Goal: Task Accomplishment & Management: Use online tool/utility

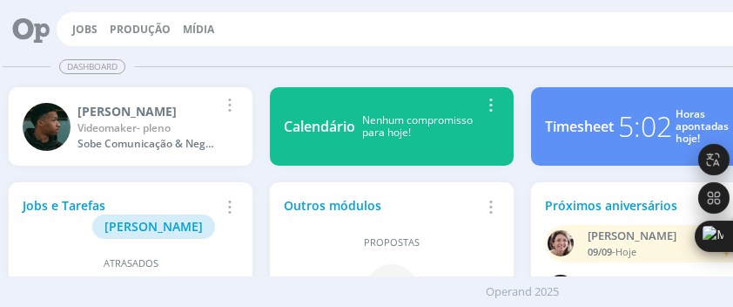
click at [73, 20] on div "Jobs Produção [GEOGRAPHIC_DATA] 55 Notificações Central de Ajuda Área de Membro…" at bounding box center [548, 29] width 982 height 34
click at [77, 31] on link "Jobs" at bounding box center [84, 29] width 25 height 15
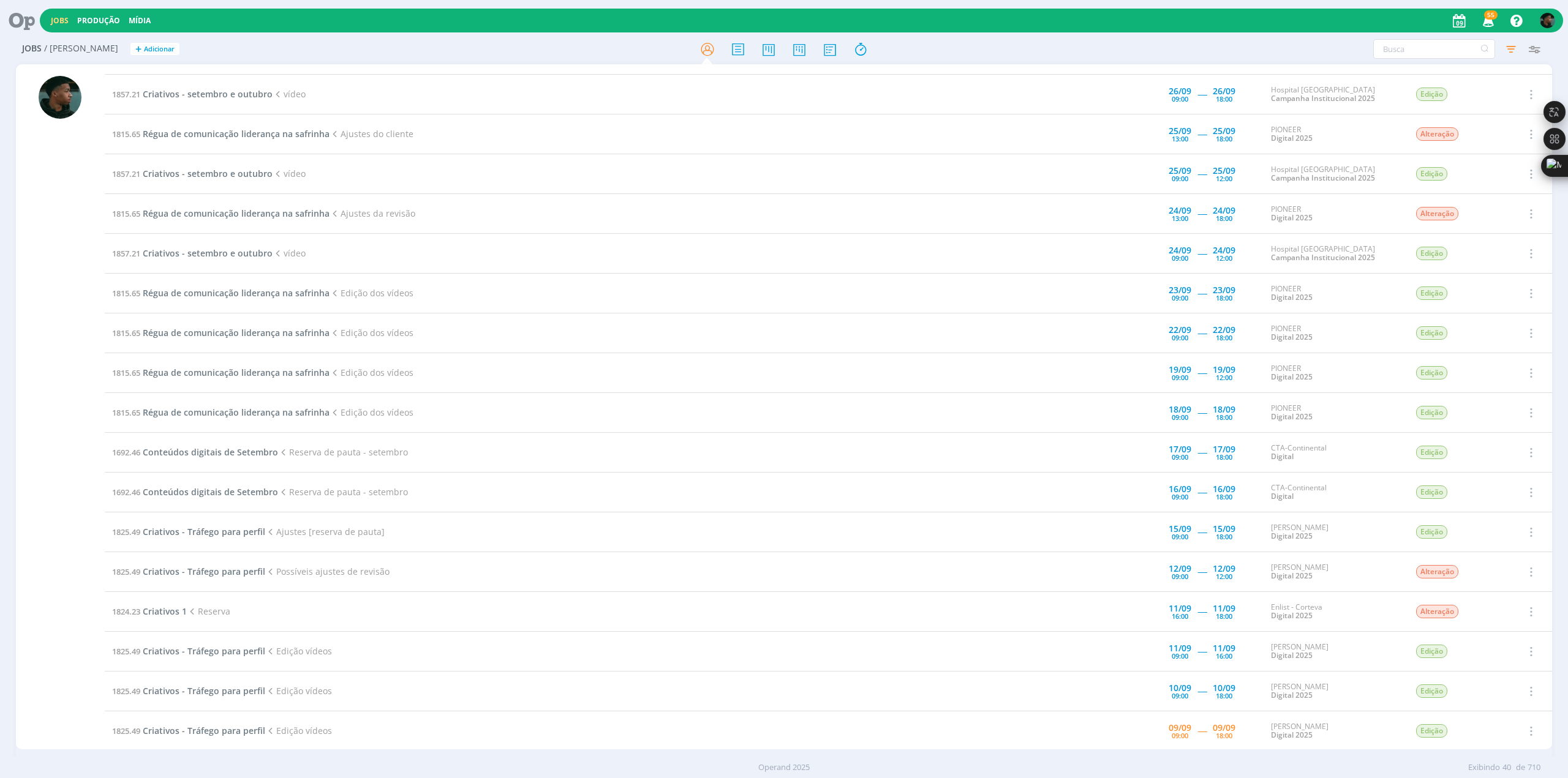
scroll to position [234, 0]
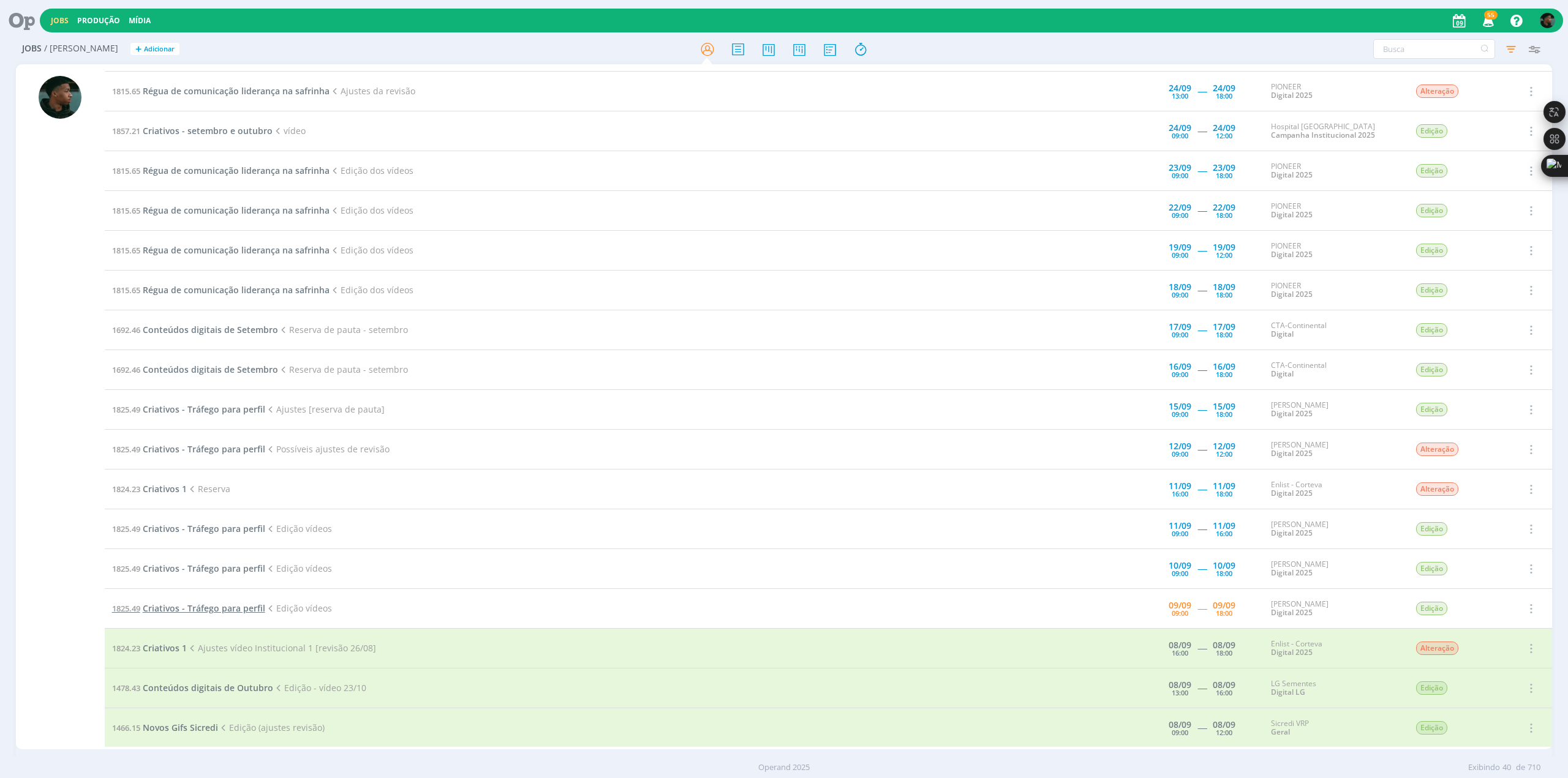
click at [210, 215] on span "Criativos - Tráfego para perfil" at bounding box center [204, 608] width 122 height 12
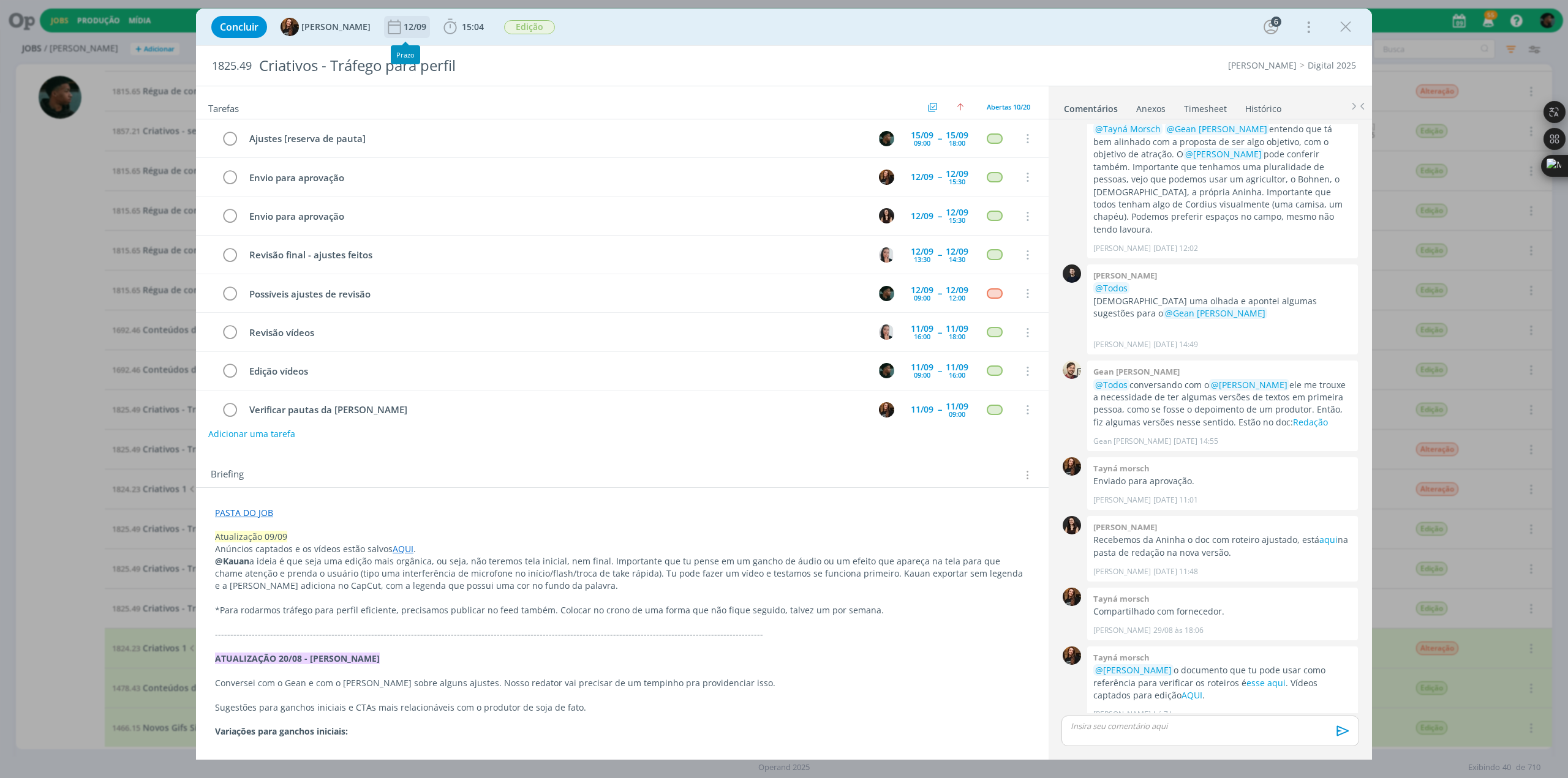
scroll to position [85, 0]
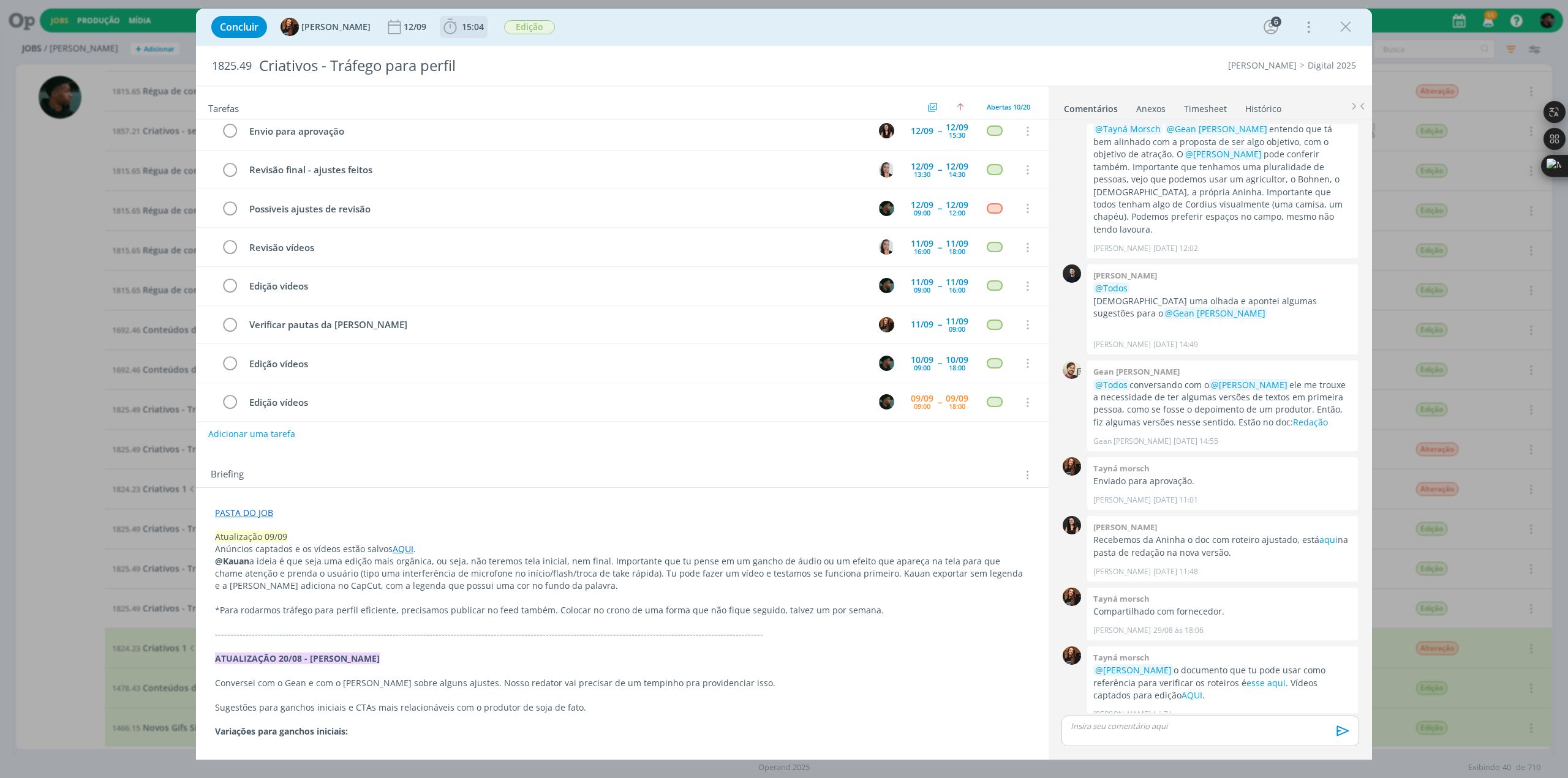
click at [439, 26] on span "15:04 Iniciar Apontar Data * [DATE] Horas * 00:00 Tarefa Selecione a tarefa Des…" at bounding box center [463, 27] width 48 height 22
click at [441, 31] on icon "dialog" at bounding box center [450, 27] width 18 height 18
click at [457, 52] on icon "dialog" at bounding box center [468, 53] width 21 height 16
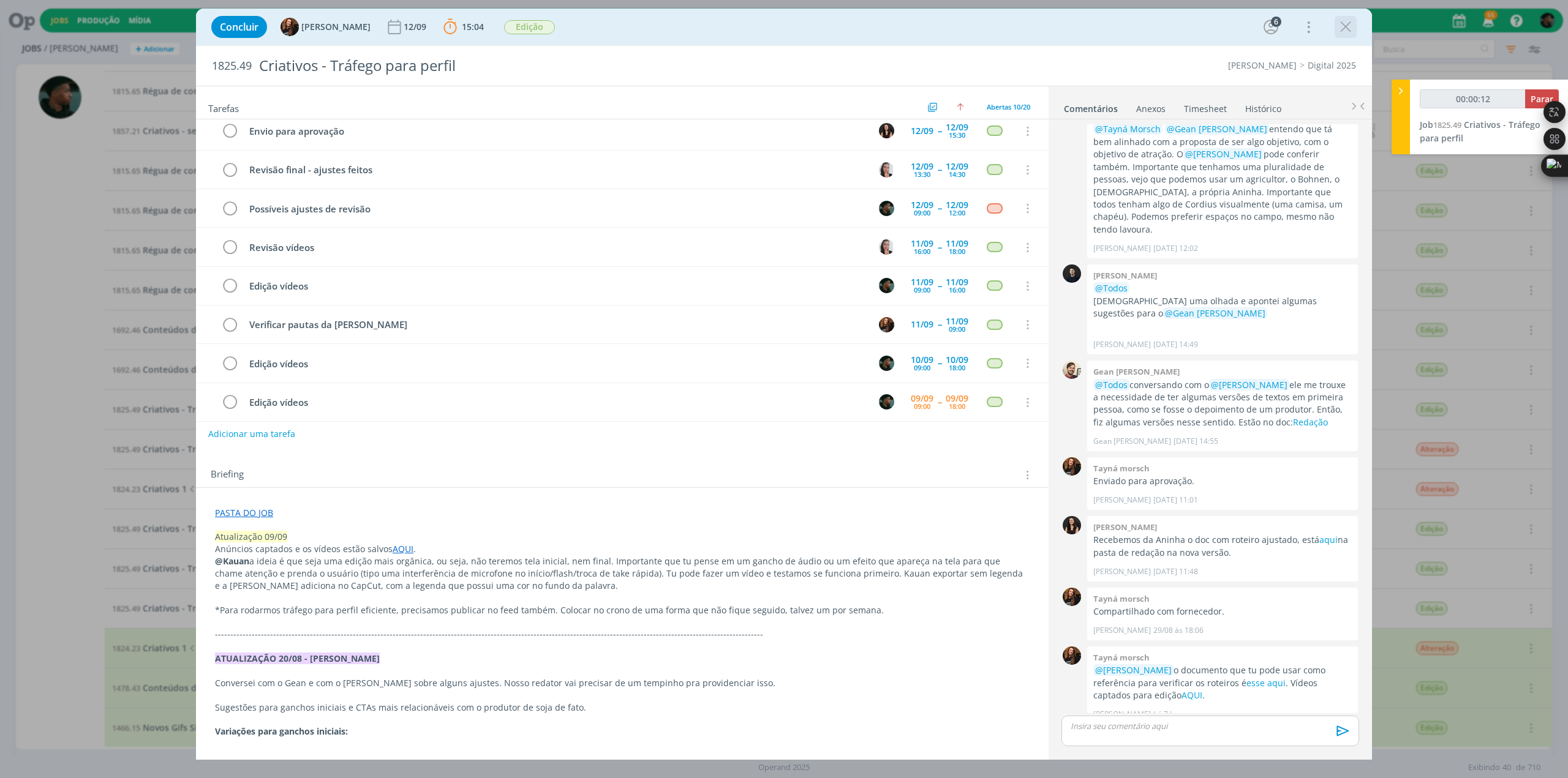
click at [515, 25] on icon "dialog" at bounding box center [1345, 27] width 18 height 18
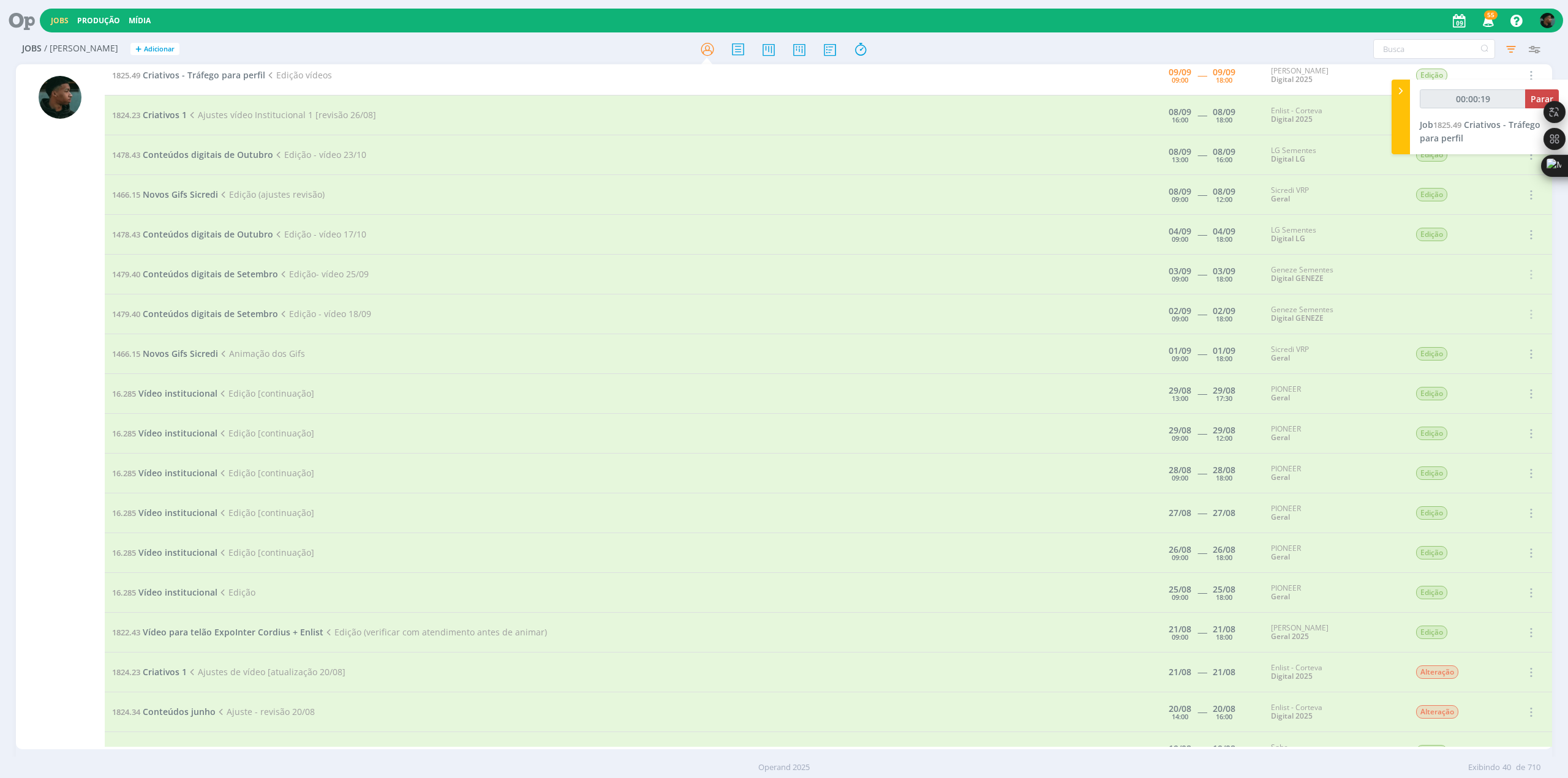
scroll to position [785, 0]
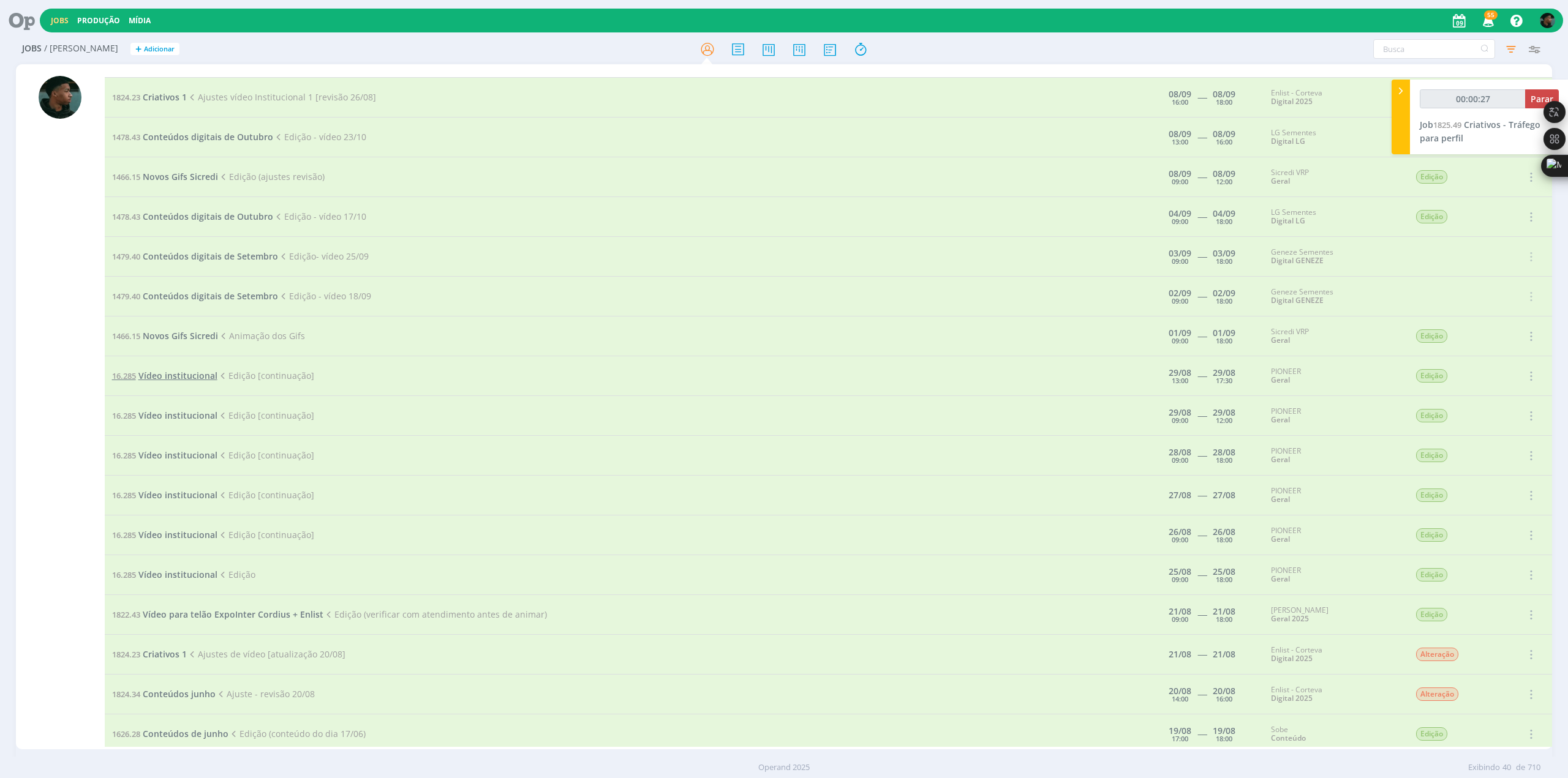
click at [172, 215] on span "Vídeo institucional" at bounding box center [178, 375] width 79 height 12
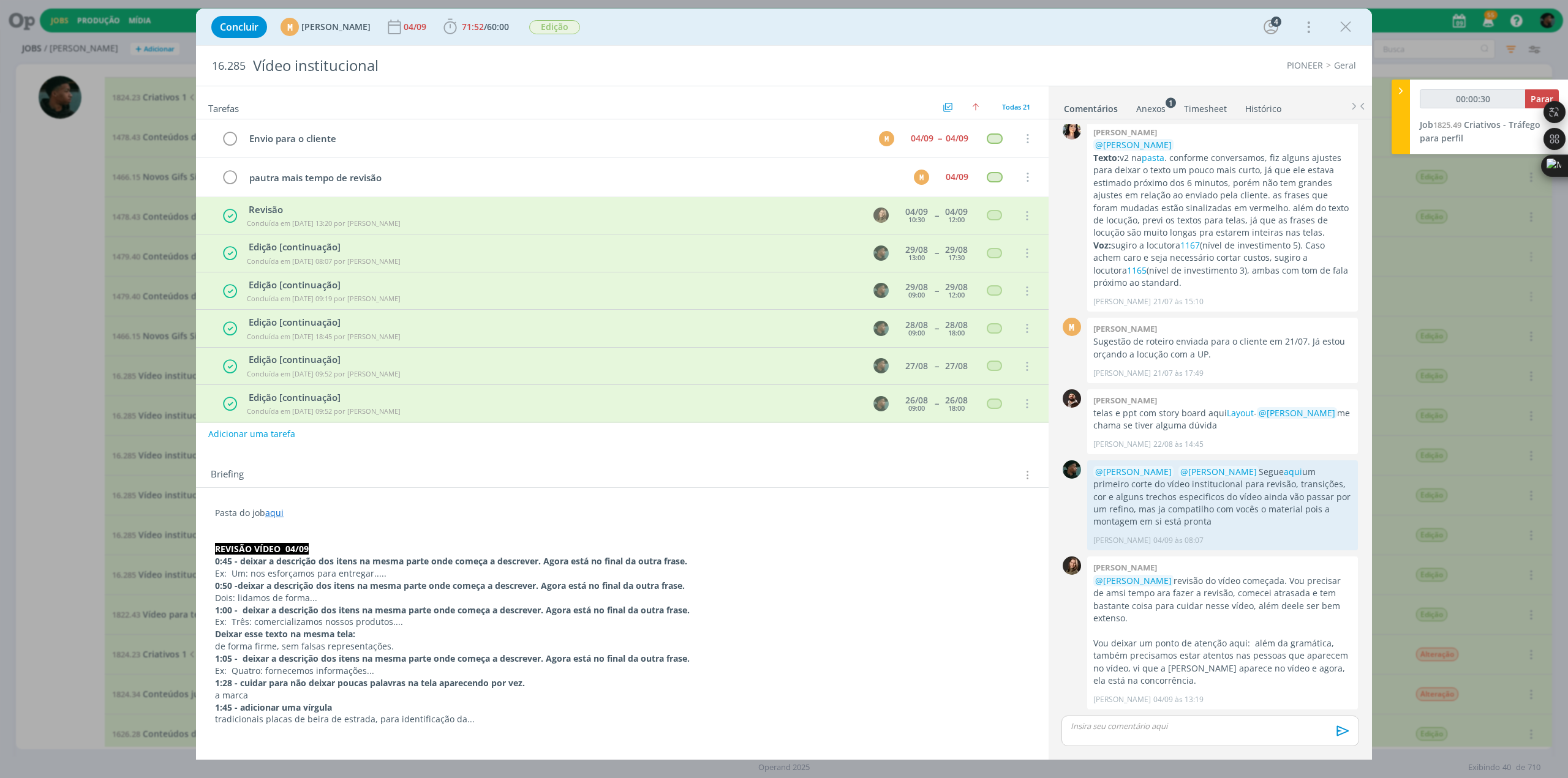
scroll to position [76, 0]
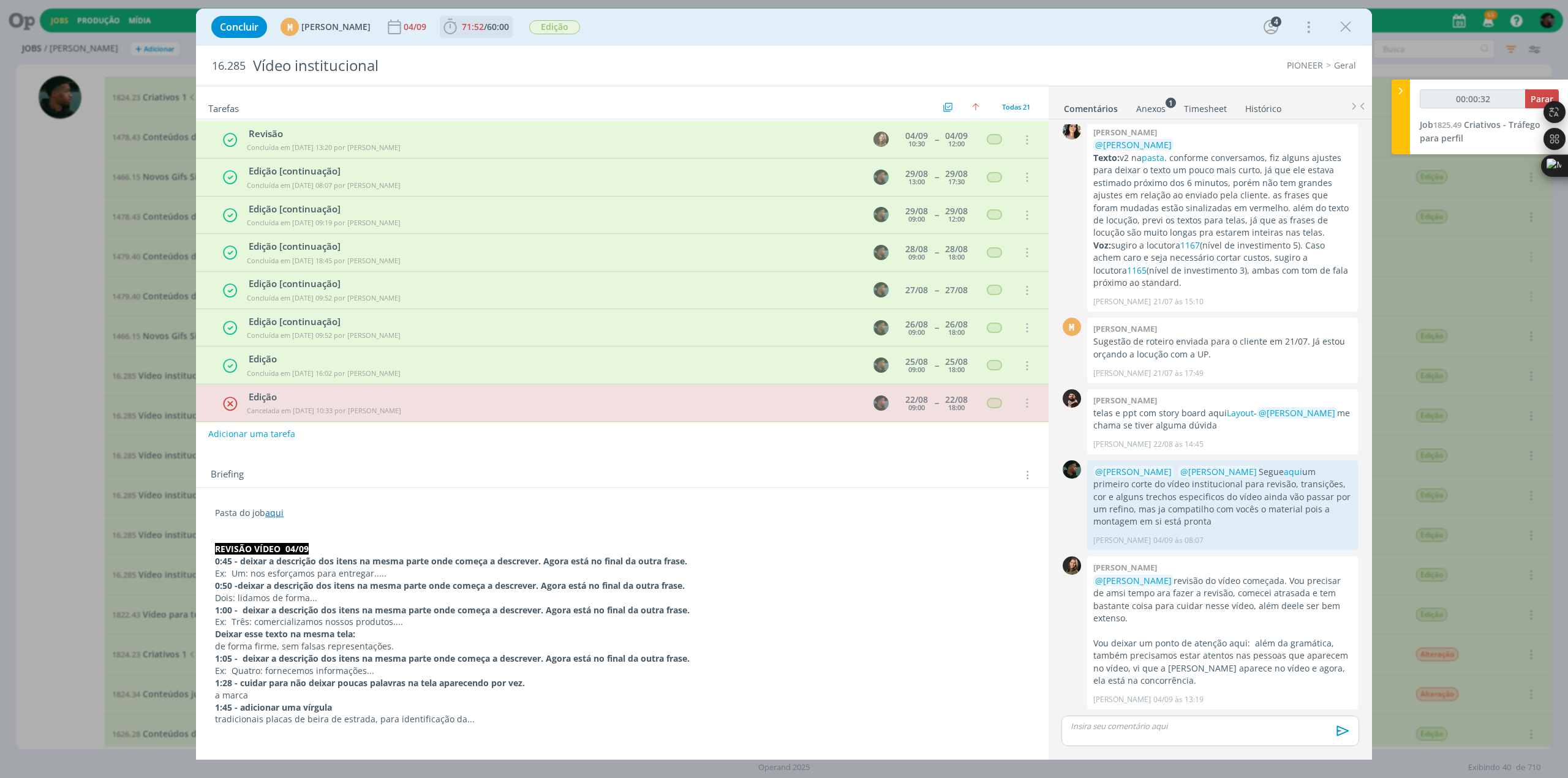
click at [459, 30] on icon "dialog" at bounding box center [450, 27] width 18 height 18
click at [515, 56] on icon "dialog" at bounding box center [542, 54] width 15 height 12
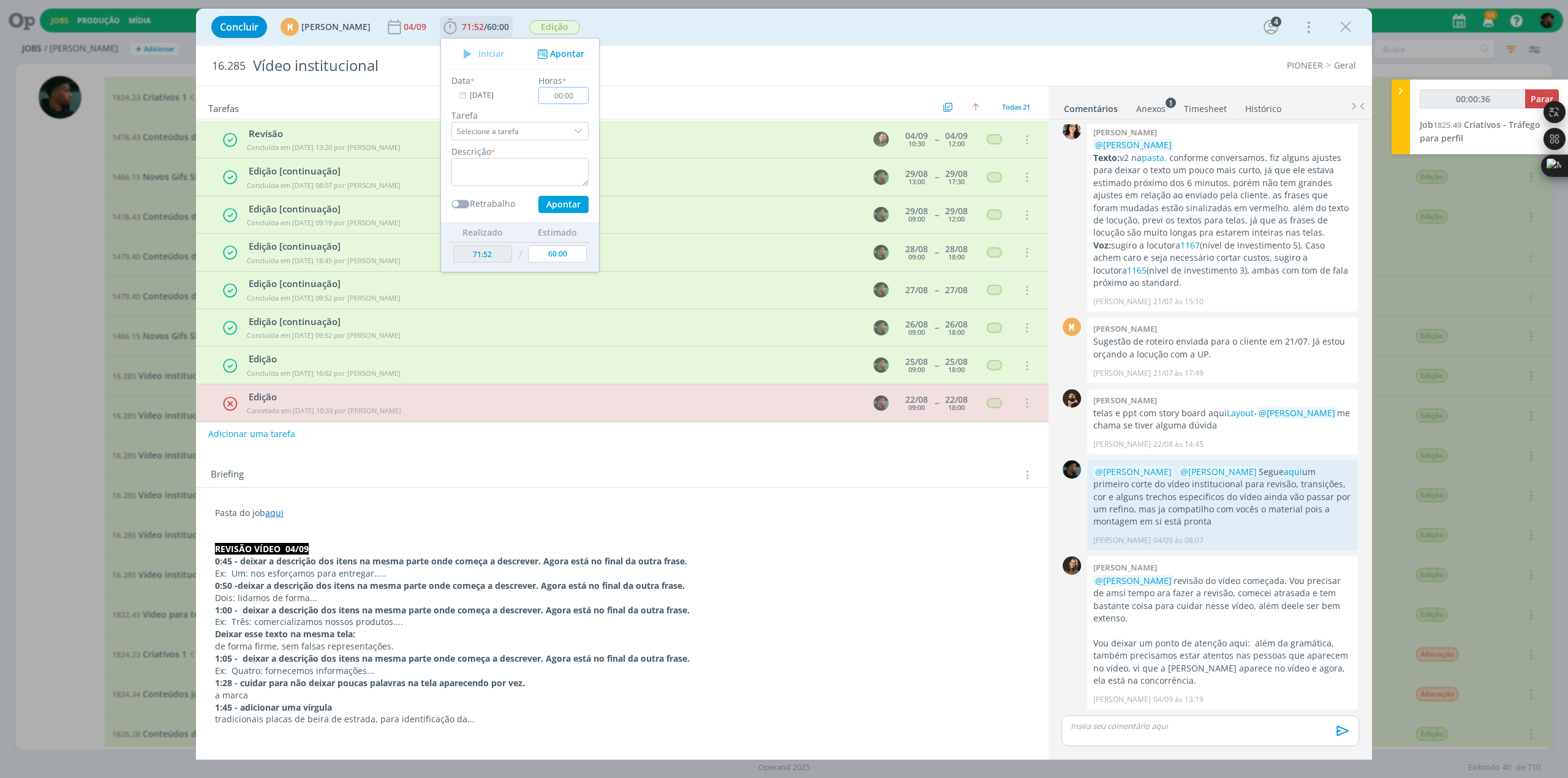
type input "00:00:37"
type input "01:30"
type input "00:00:38"
type input "01:30"
click at [515, 180] on textarea "dialog" at bounding box center [520, 172] width 137 height 28
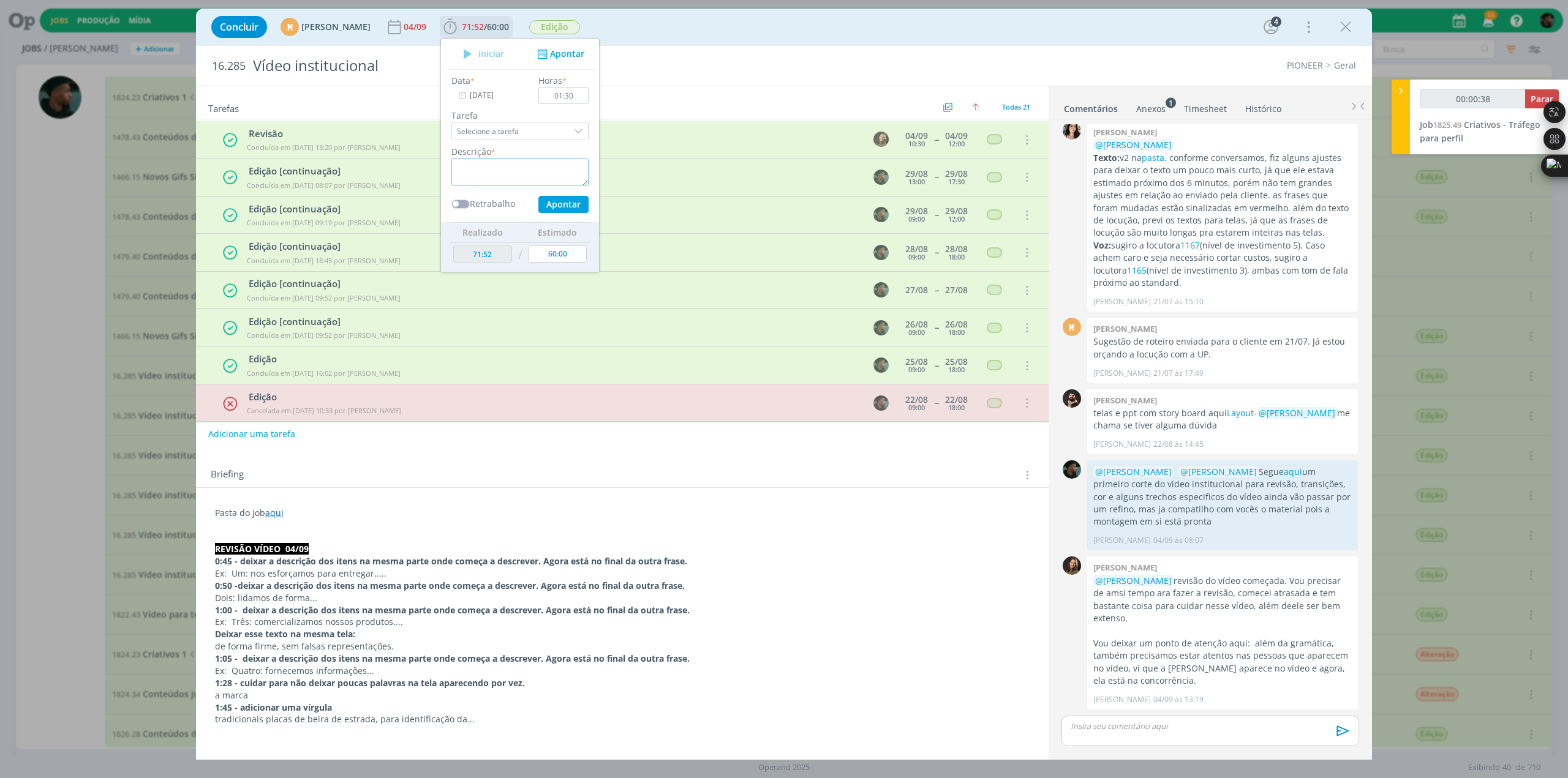
type input "00:00:39"
type textarea "ajus"
type input "00:00:40"
type textarea "ajustes"
type input "00:00:41"
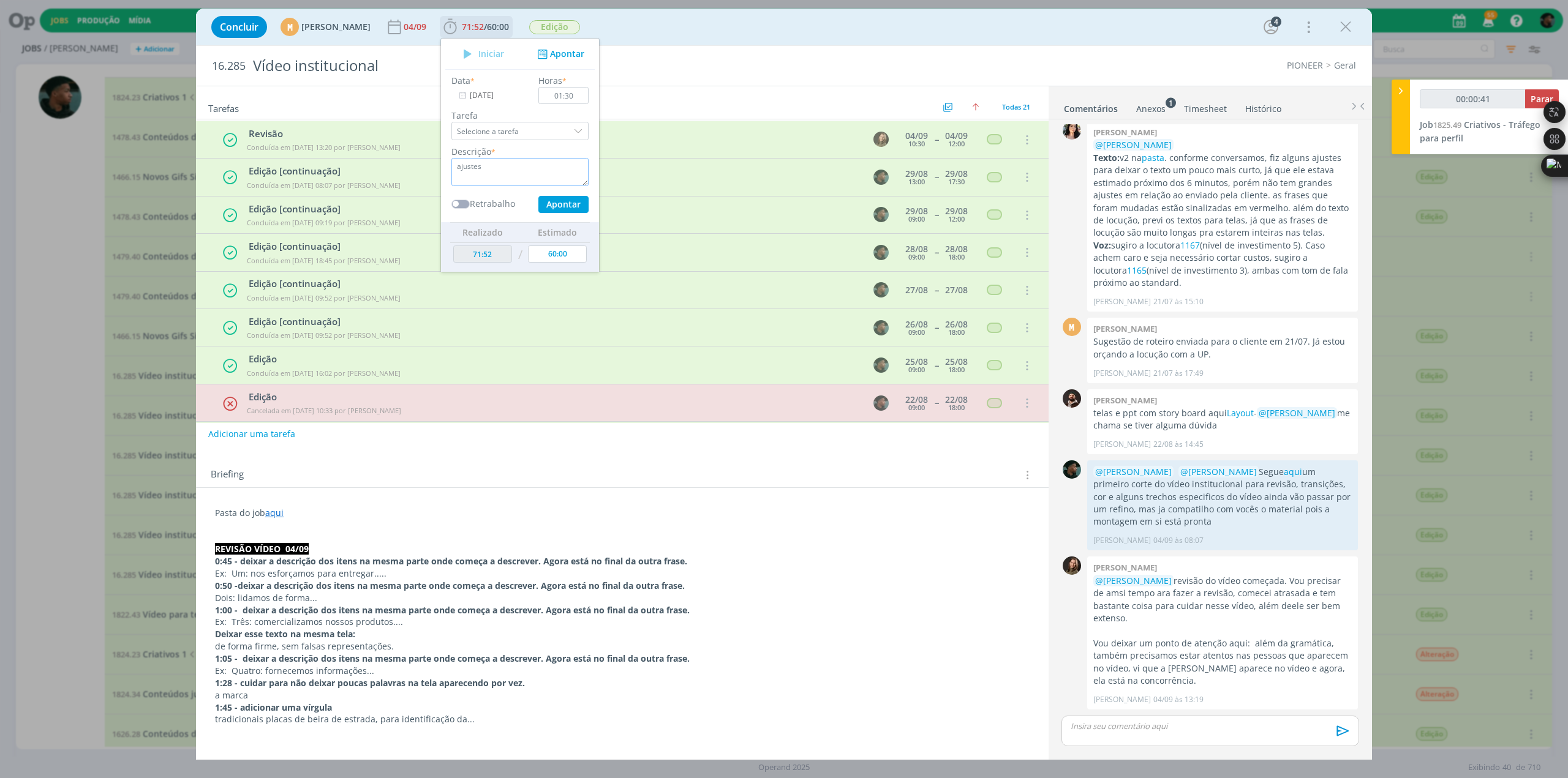
type textarea "ajustes"
type input "00:00:42"
type textarea "ajustes -"
type input "00:00:45"
type textarea "ajustes - ref"
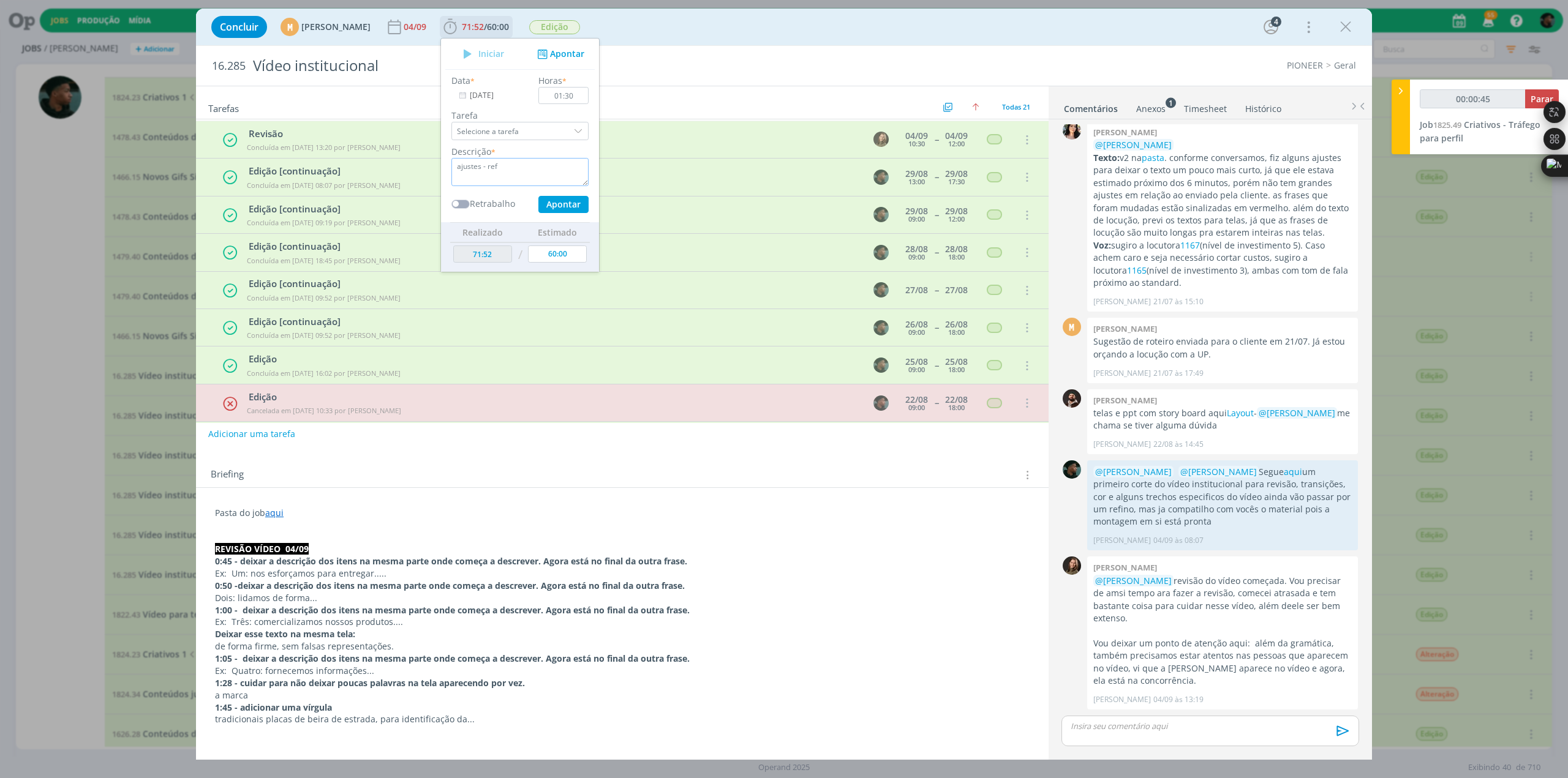
type input "00:00:46"
type textarea "ajustes - refi"
type input "00:00:47"
type textarea "ajustes - refib"
type input "00:00:48"
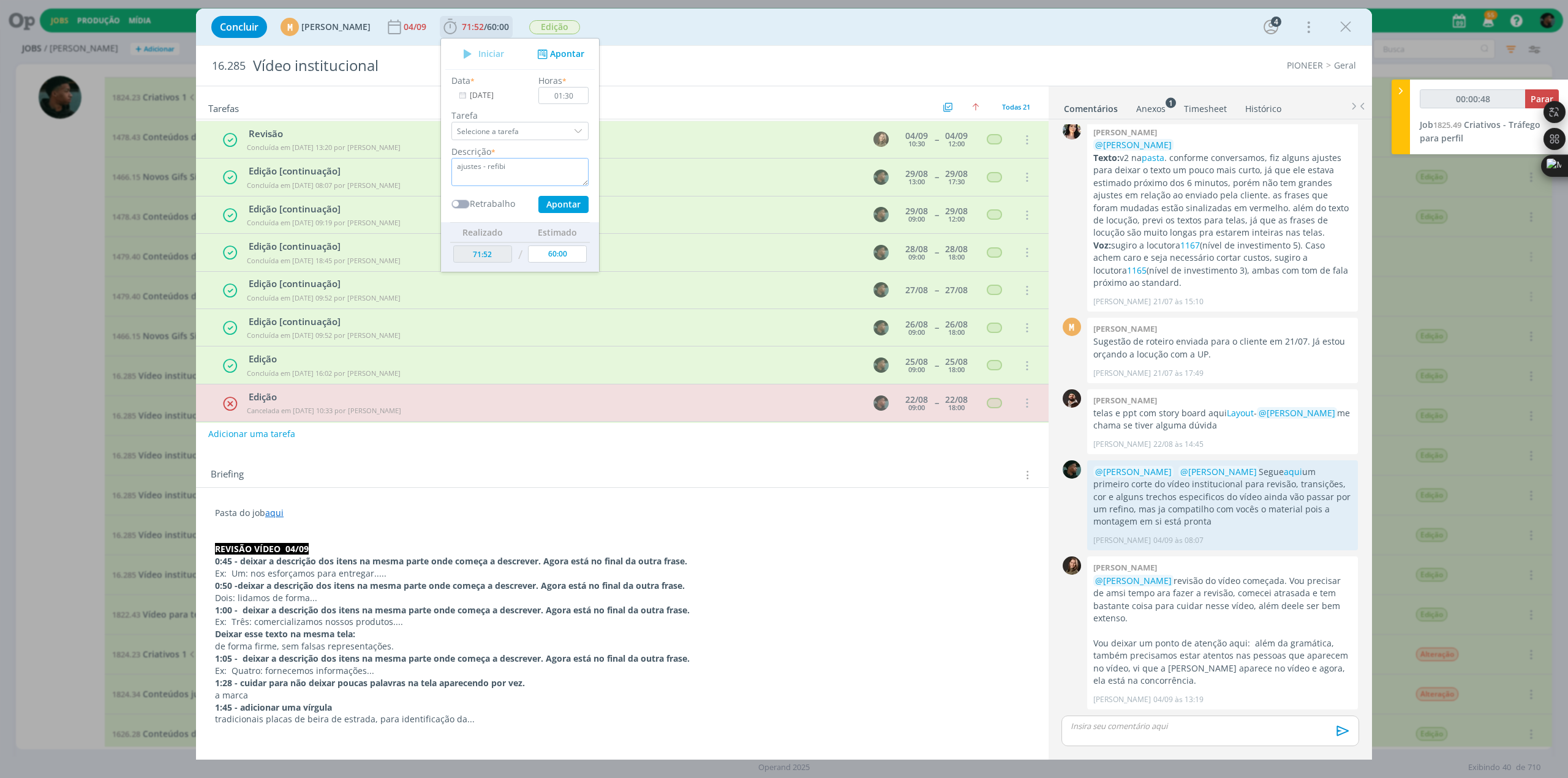
type textarea "ajustes - refibis"
type input "00:00:49"
type textarea "ajustes - refibi"
type input "00:00:50"
type textarea "ajustes - refi"
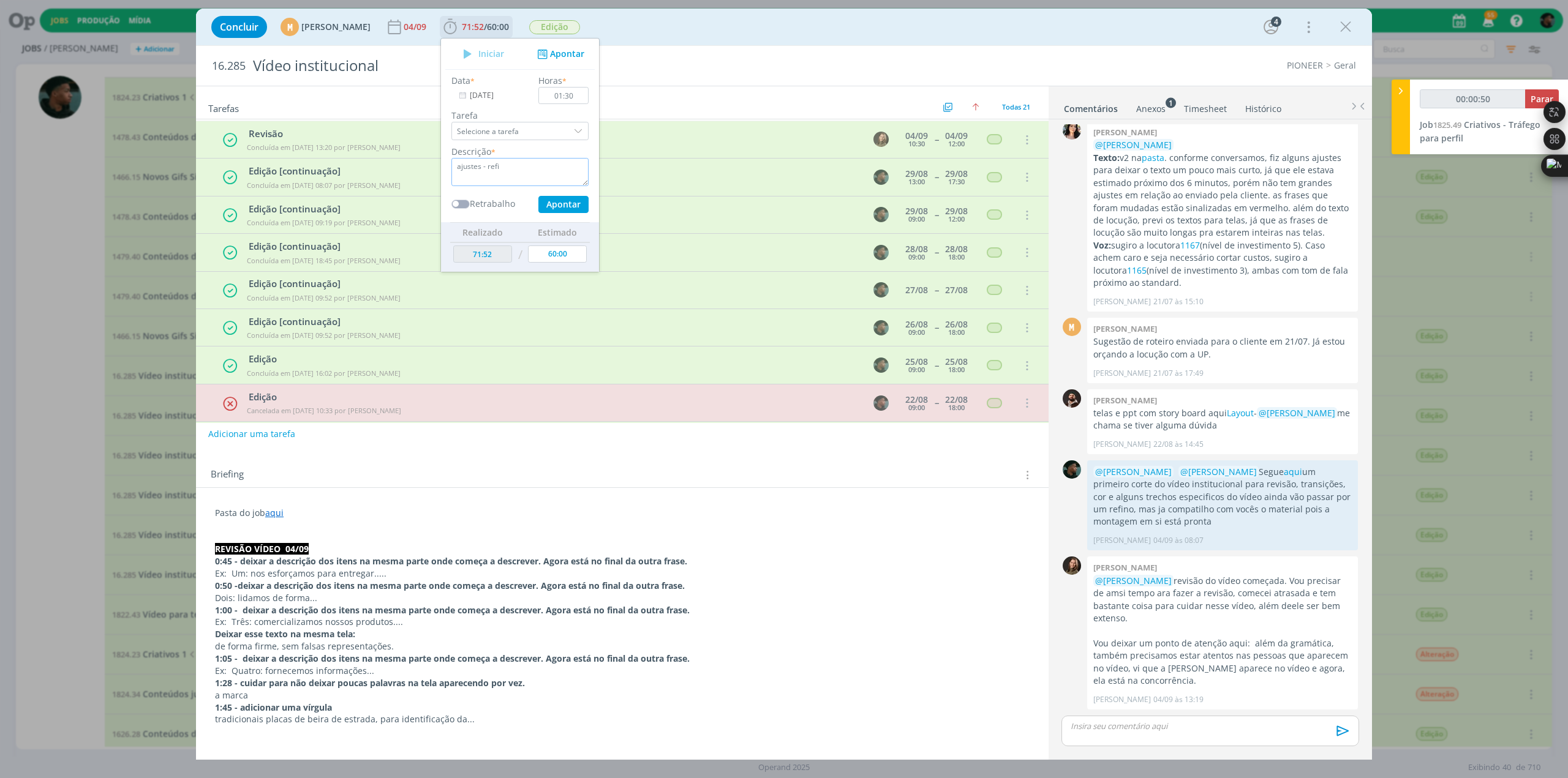
type input "00:00:51"
type textarea "ajustes - refinos"
type input "00:00:53"
type textarea "ajustes - refinos"
type input "00:00:54"
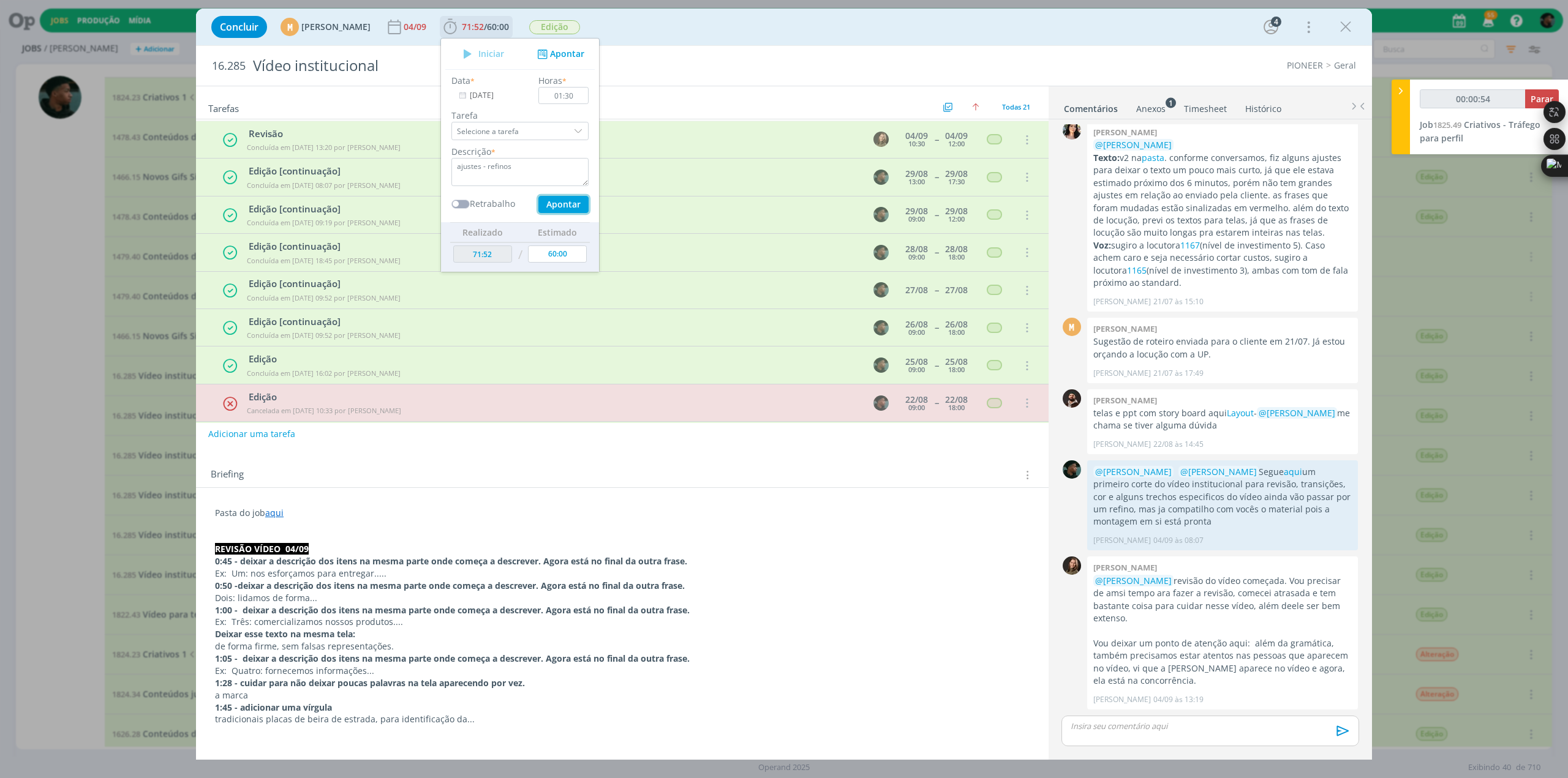
click at [515, 202] on button "Apontar" at bounding box center [563, 205] width 50 height 17
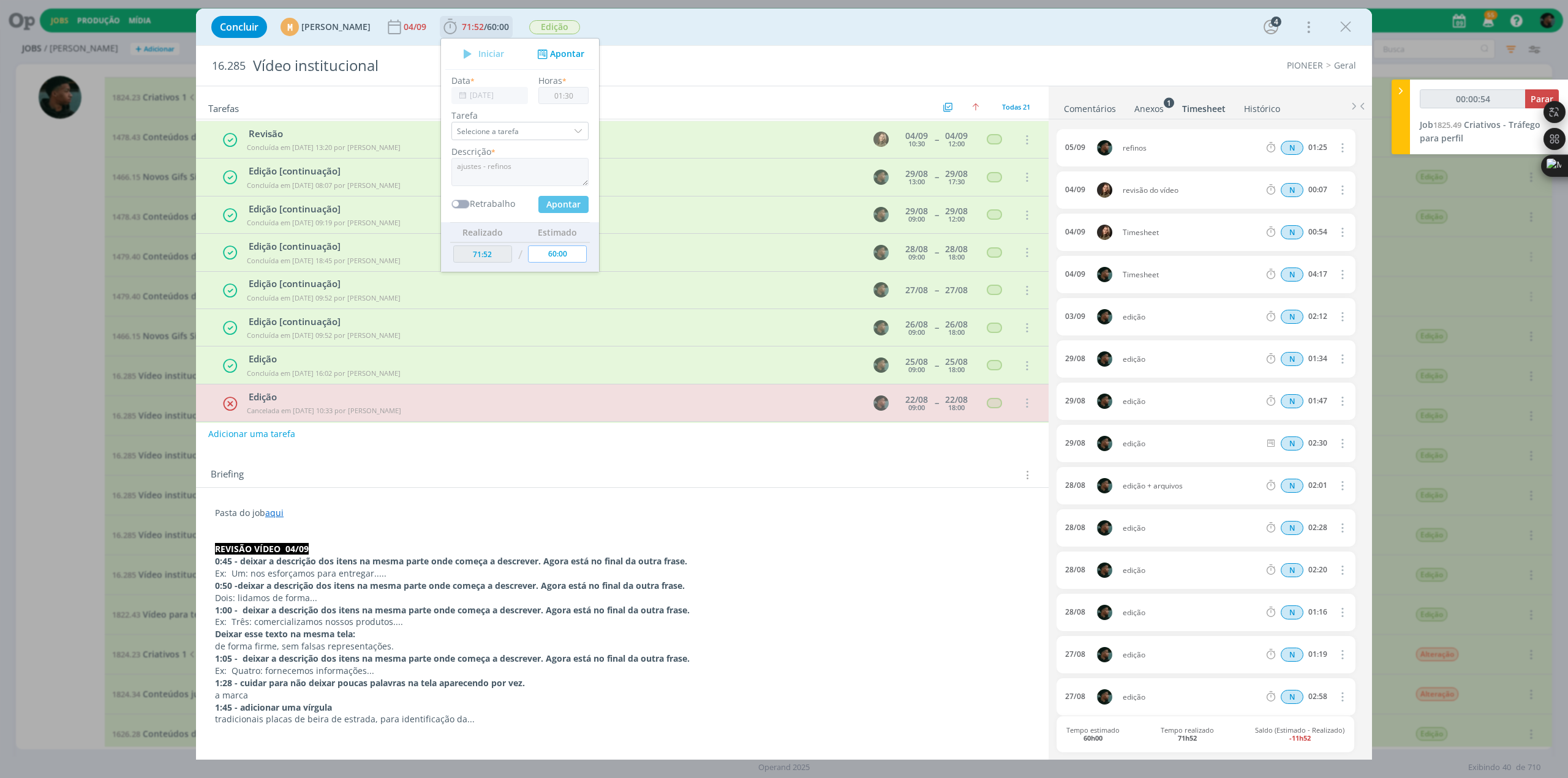
type input "73:22"
type input "00:00:56"
type input "00:00"
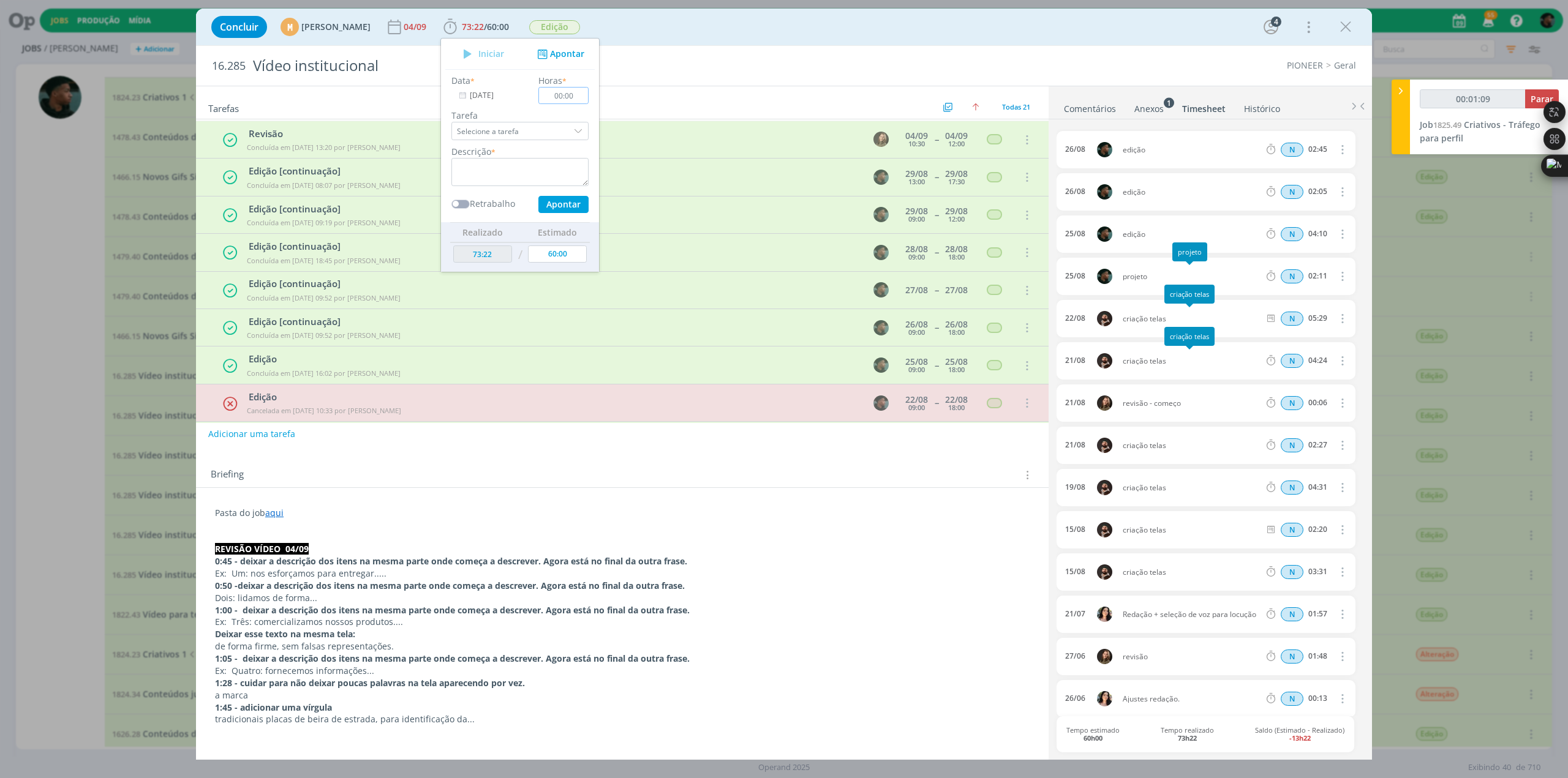
scroll to position [718, 0]
click at [515, 22] on icon "dialog" at bounding box center [1345, 27] width 18 height 18
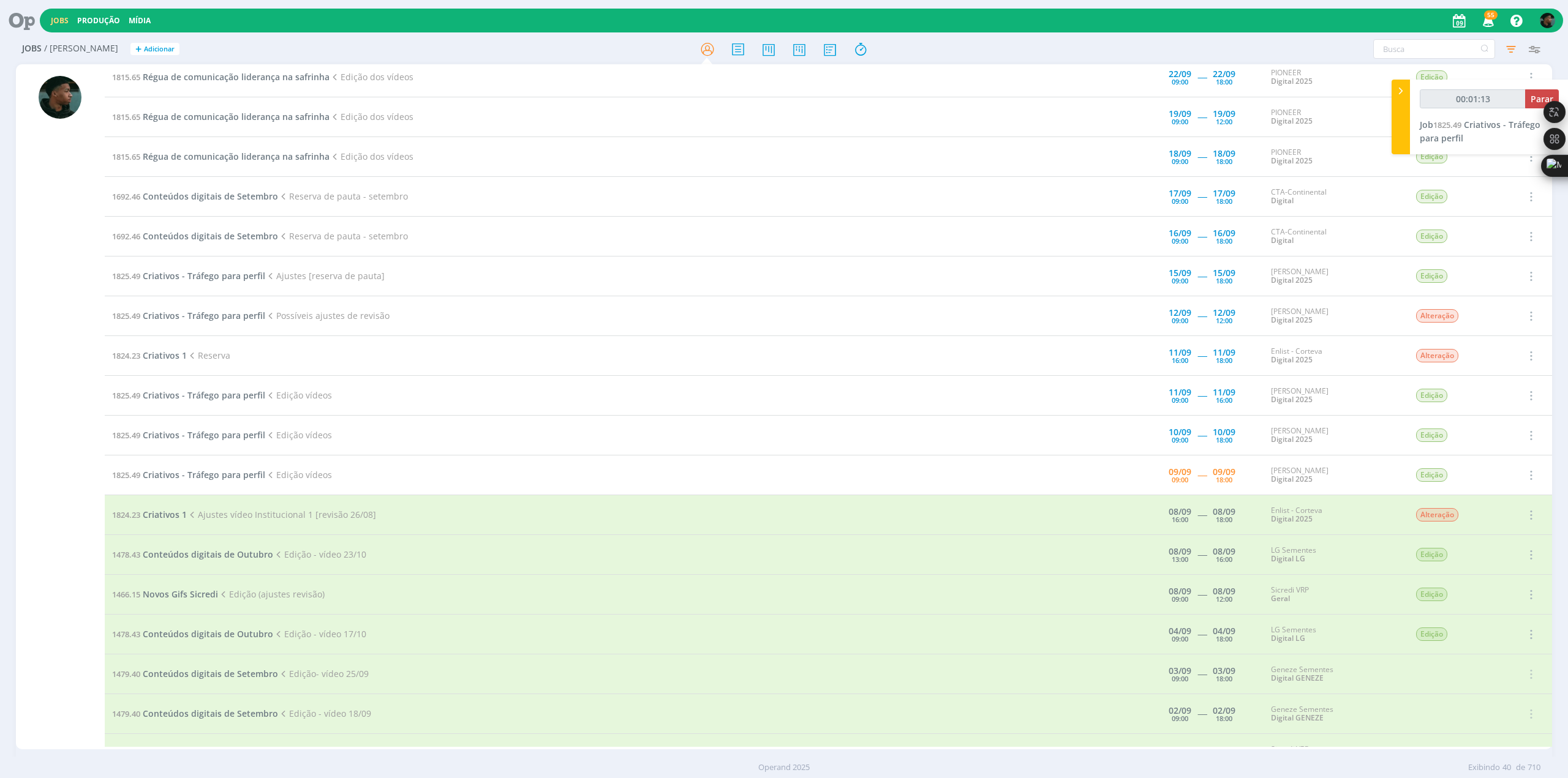
scroll to position [356, 0]
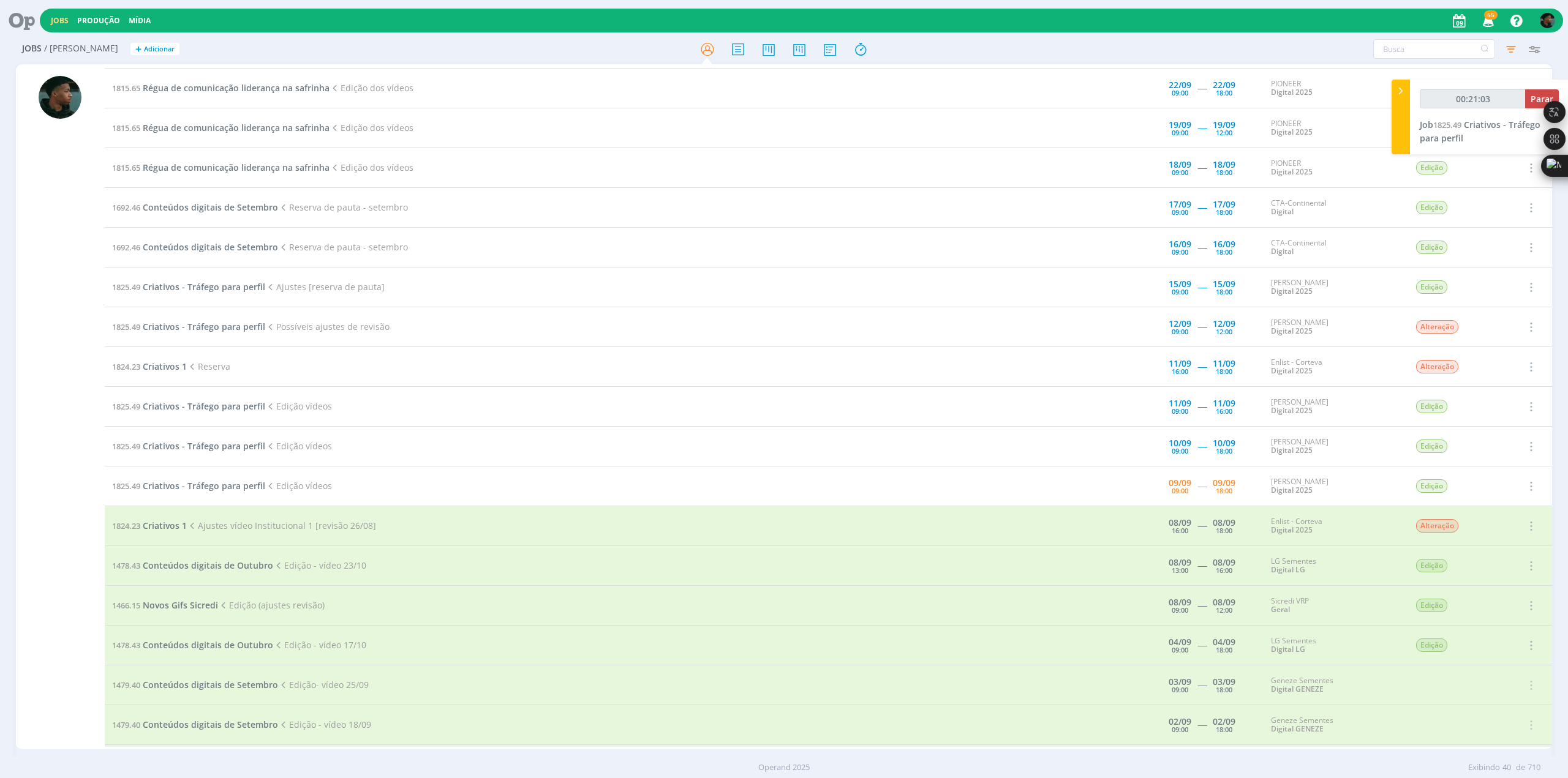
type input "00:21:04"
click at [515, 93] on icon at bounding box center [1400, 91] width 12 height 13
click at [211, 215] on span "Criativos - Tráfego para perfil" at bounding box center [204, 486] width 122 height 12
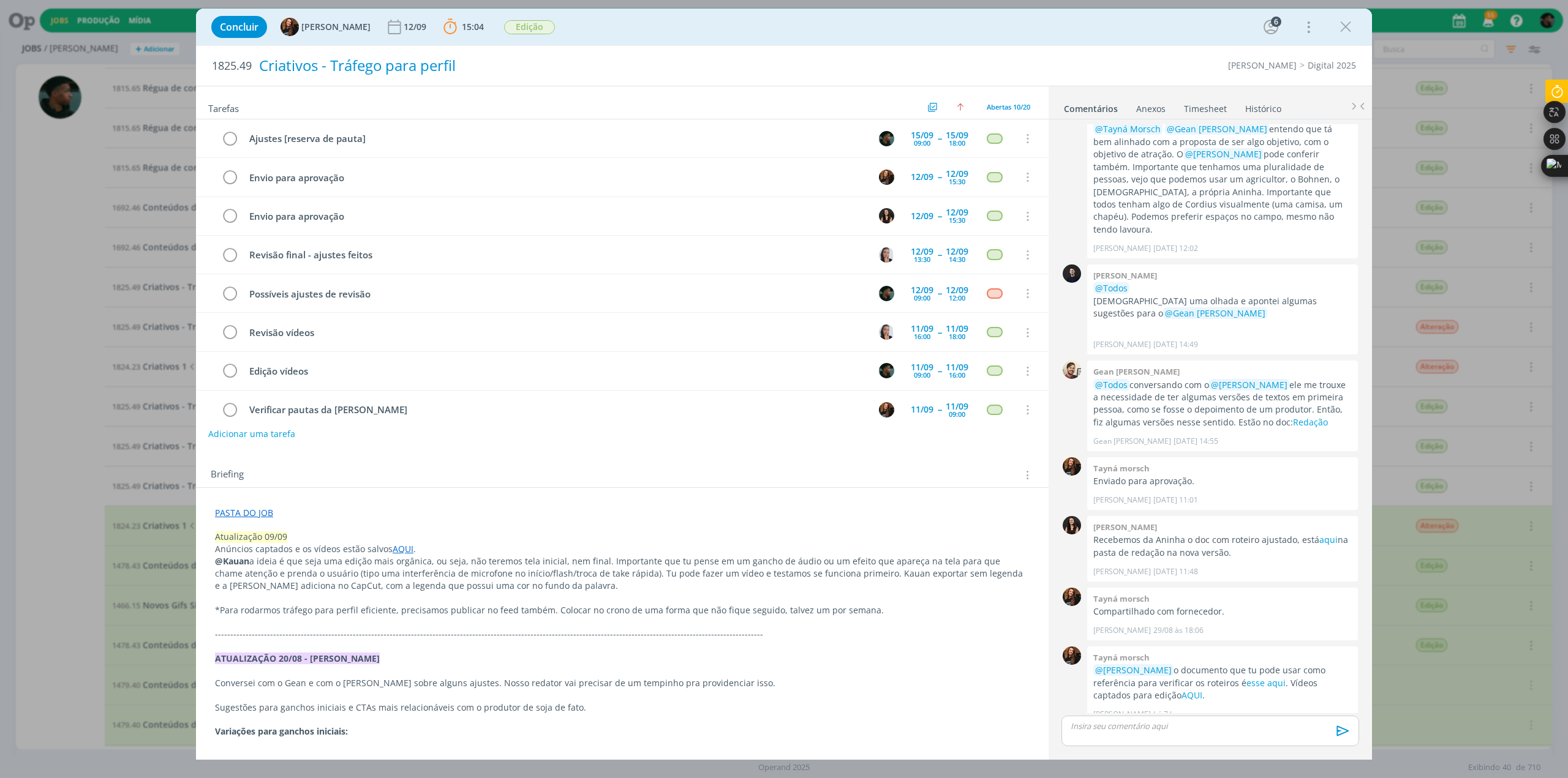
scroll to position [85, 0]
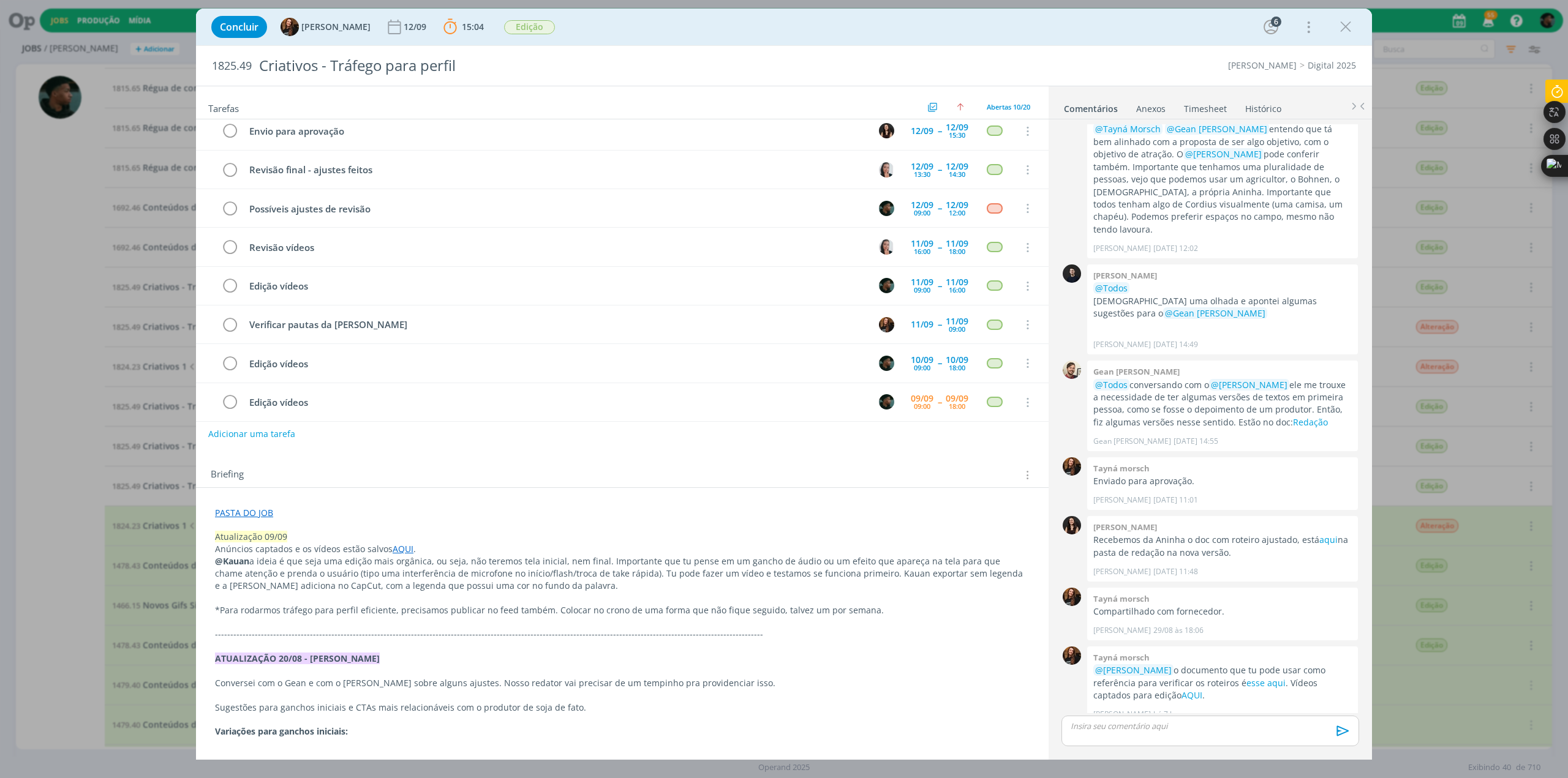
click at [246, 215] on link "PASTA DO JOB" at bounding box center [244, 512] width 58 height 12
click at [271, 215] on link "[URL][DOMAIN_NAME]" at bounding box center [295, 536] width 93 height 16
click at [328, 215] on link "[URL][DOMAIN_NAME]" at bounding box center [295, 536] width 93 height 16
click at [515, 87] on icon at bounding box center [1554, 85] width 7 height 7
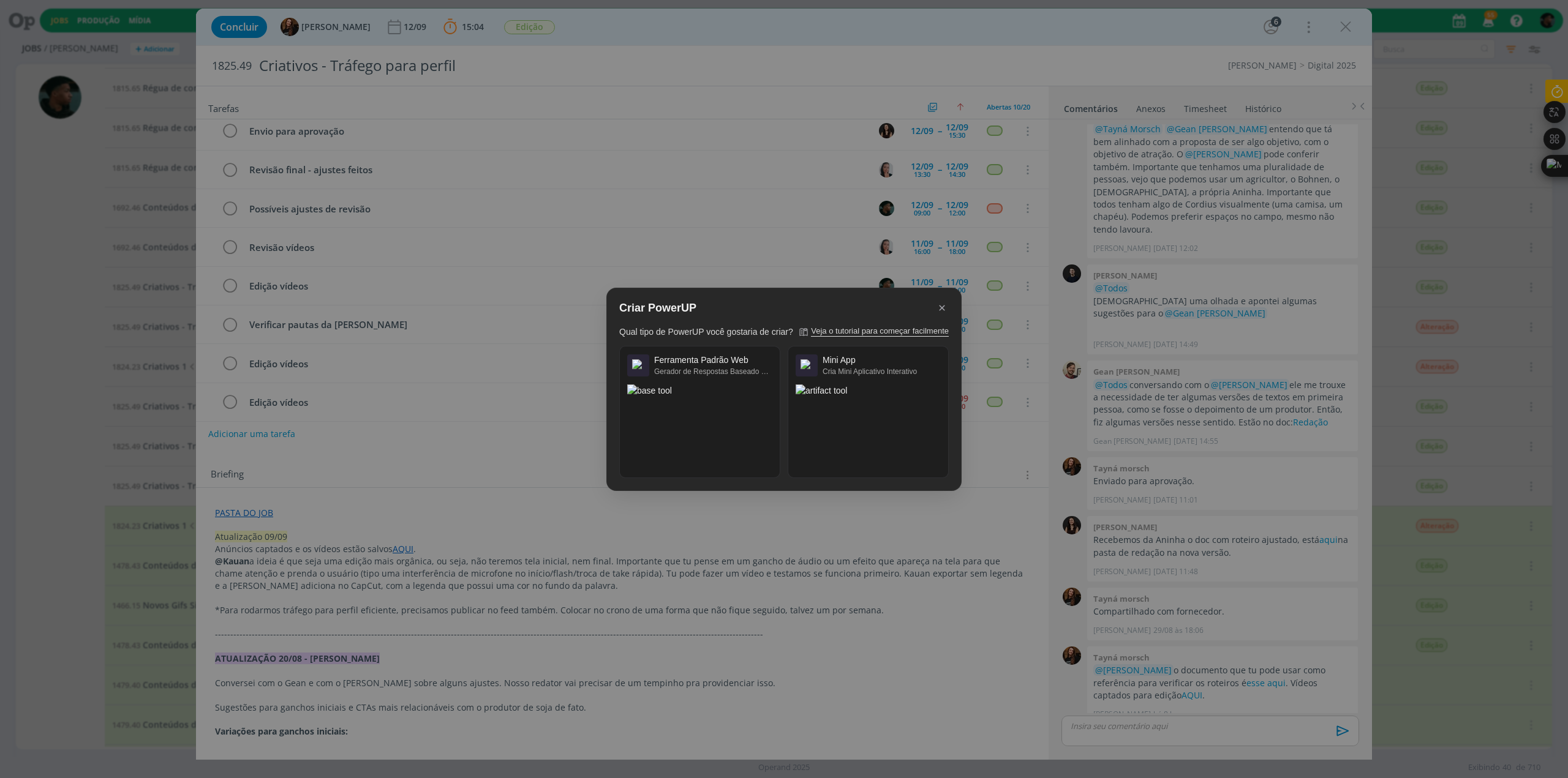
click at [515, 166] on div "Criar PowerUP Qual tipo de PowerUP você gostaria de criar? Veja o tutorial para…" at bounding box center [784, 389] width 1568 height 778
click at [515, 100] on div "Criar PowerUP Qual tipo de PowerUP você gostaria de criar? Veja o tutorial para…" at bounding box center [784, 389] width 1568 height 778
click at [515, 215] on div "Criar PowerUP" at bounding box center [790, 308] width 342 height 15
click at [515, 215] on icon at bounding box center [942, 308] width 11 height 11
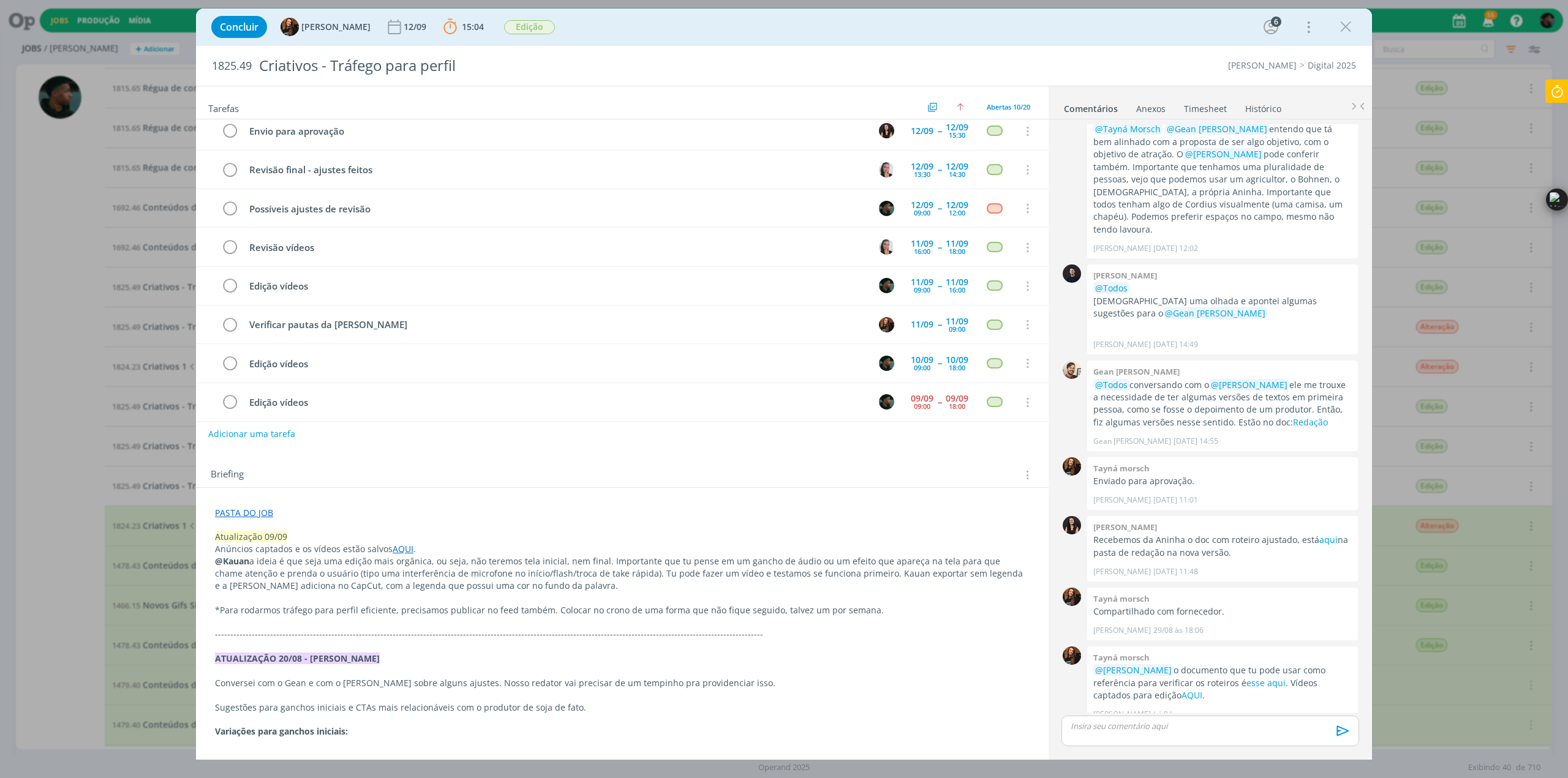
drag, startPoint x: 1541, startPoint y: 192, endPoint x: 1562, endPoint y: 349, distance: 158.4
click at [515, 211] on div "Ctrl+M" at bounding box center [1538, 199] width 59 height 22
drag, startPoint x: 1547, startPoint y: 200, endPoint x: 830, endPoint y: -13, distance: 748.0
click at [515, 5] on div "Ctrl+M" at bounding box center [1538, 15] width 59 height 22
drag, startPoint x: 1548, startPoint y: 17, endPoint x: 1567, endPoint y: 392, distance: 375.5
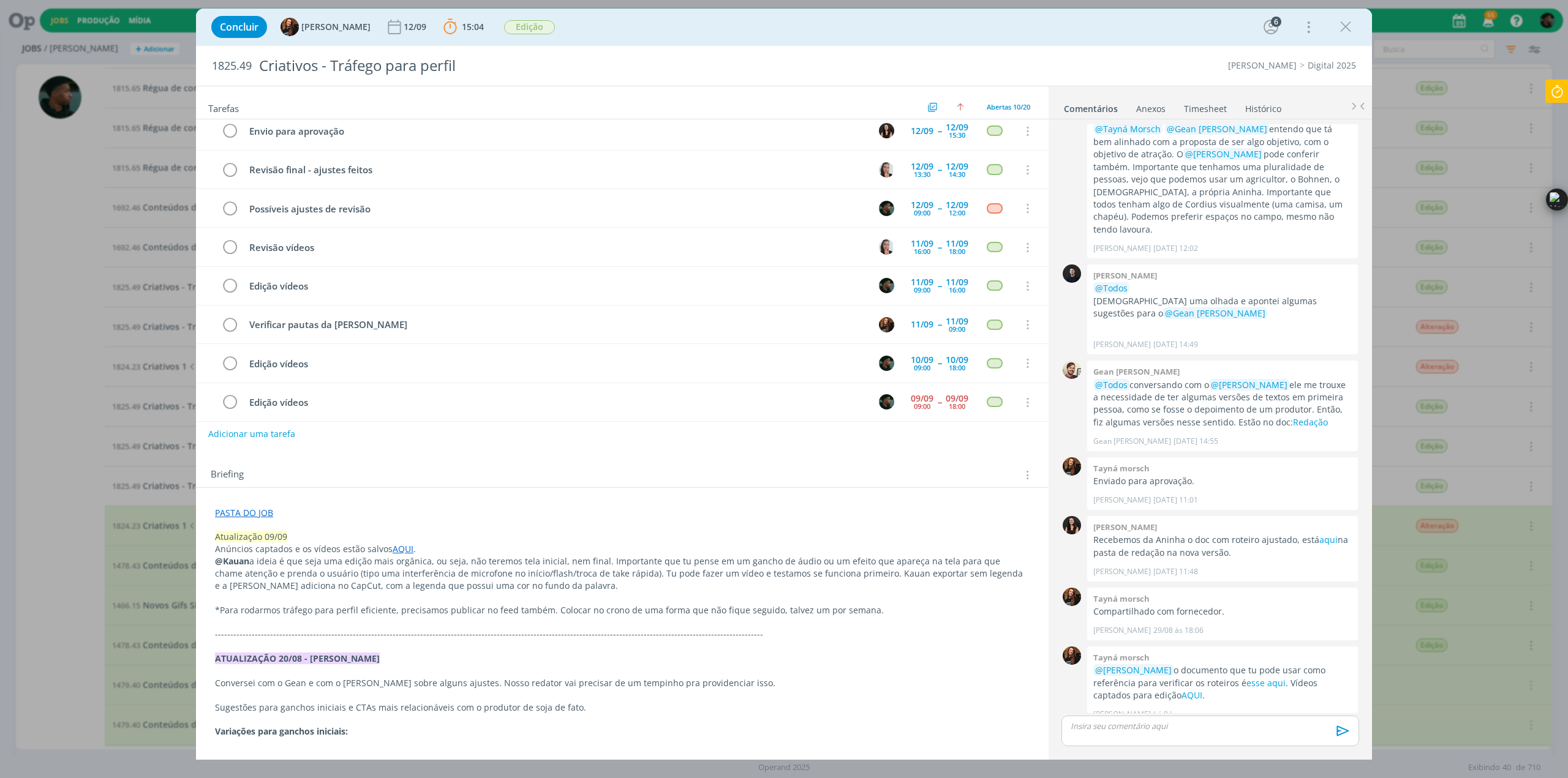
click at [515, 211] on div "Ctrl+M" at bounding box center [1538, 199] width 59 height 22
drag, startPoint x: 1547, startPoint y: 202, endPoint x: 1545, endPoint y: 26, distance: 176.0
click at [515, 26] on div "Ctrl+M" at bounding box center [1538, 27] width 59 height 22
drag, startPoint x: 1544, startPoint y: 25, endPoint x: 1539, endPoint y: 268, distance: 243.1
click at [515, 211] on div "Ctrl+M" at bounding box center [1570, 199] width 59 height 22
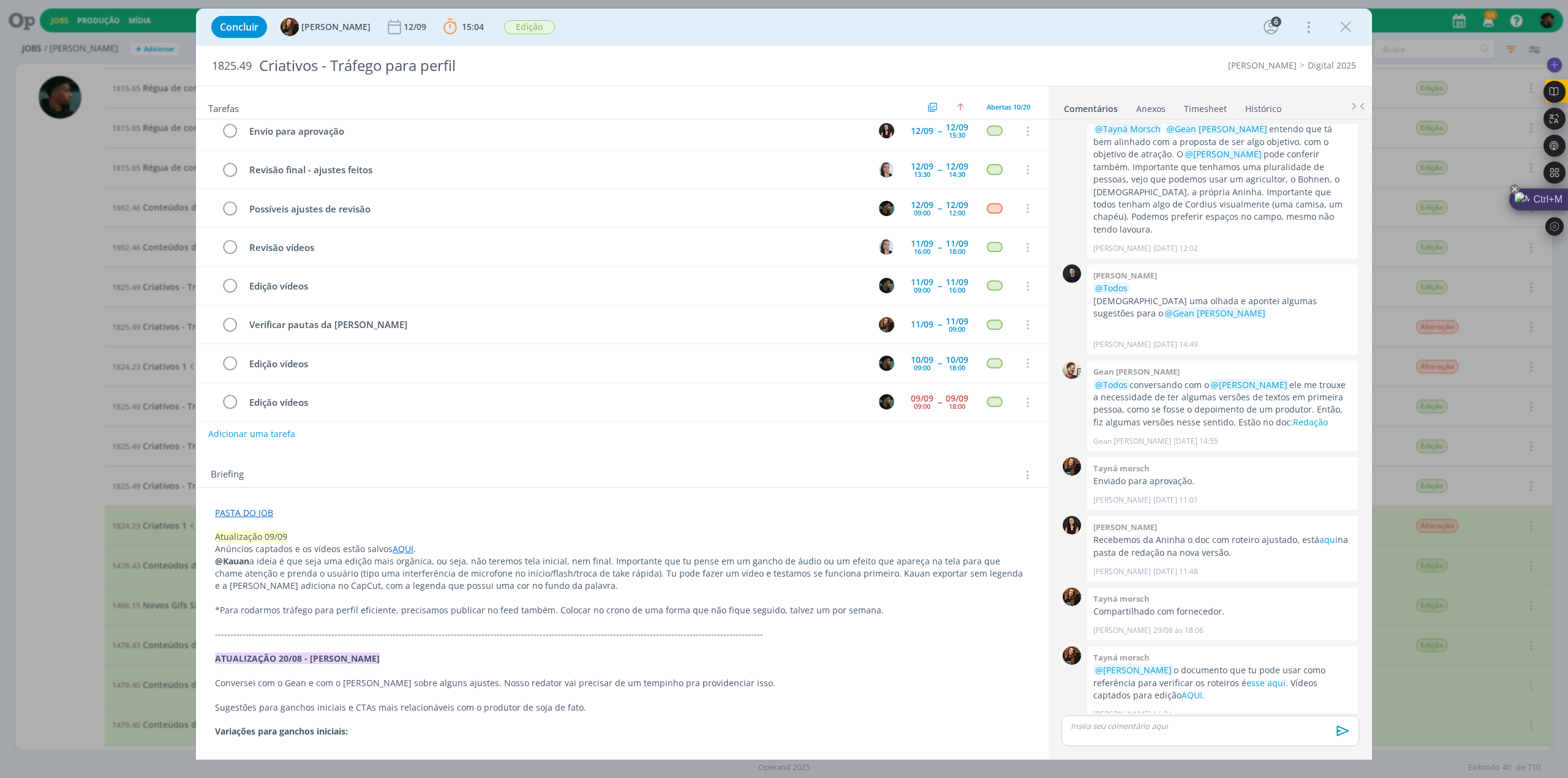
click at [515, 188] on icon at bounding box center [1514, 189] width 5 height 5
drag, startPoint x: 1567, startPoint y: 84, endPoint x: 1543, endPoint y: 36, distance: 53.7
click at [515, 32] on body "Jobs Produção [GEOGRAPHIC_DATA] 55 Notificações Central de Ajuda Área de Membro…" at bounding box center [784, 389] width 1568 height 778
click at [515, 60] on div "Concluir Tayná Morsch [DATE] 15:04 Parar Apontar Data * [DATE] Horas * 00:00 Ta…" at bounding box center [784, 389] width 1568 height 778
drag, startPoint x: 1548, startPoint y: 207, endPoint x: 323, endPoint y: -22, distance: 1246.2
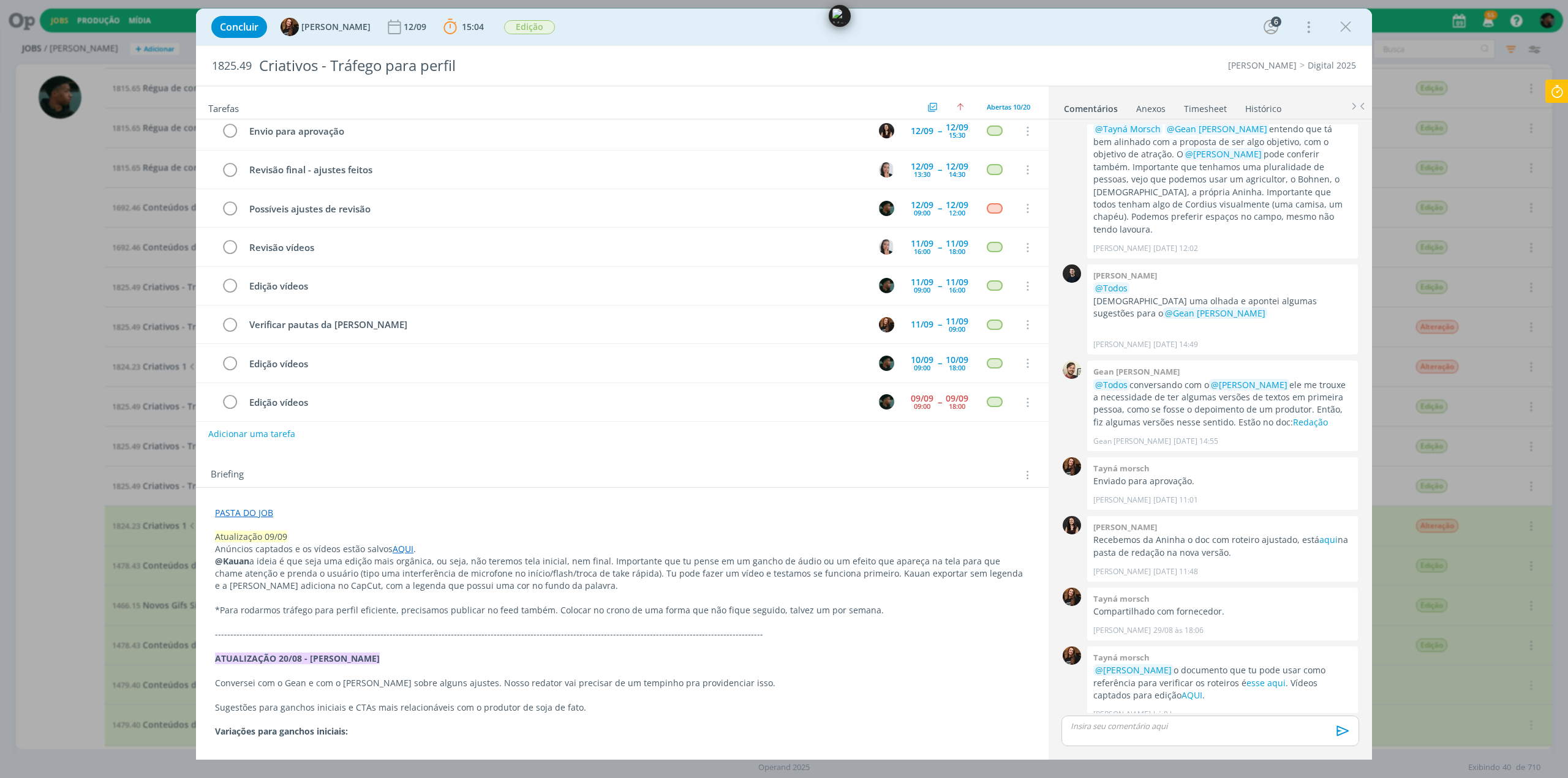
click at [515, 5] on div "Ctrl+M" at bounding box center [1538, 15] width 59 height 22
click at [515, 89] on icon at bounding box center [1556, 91] width 22 height 24
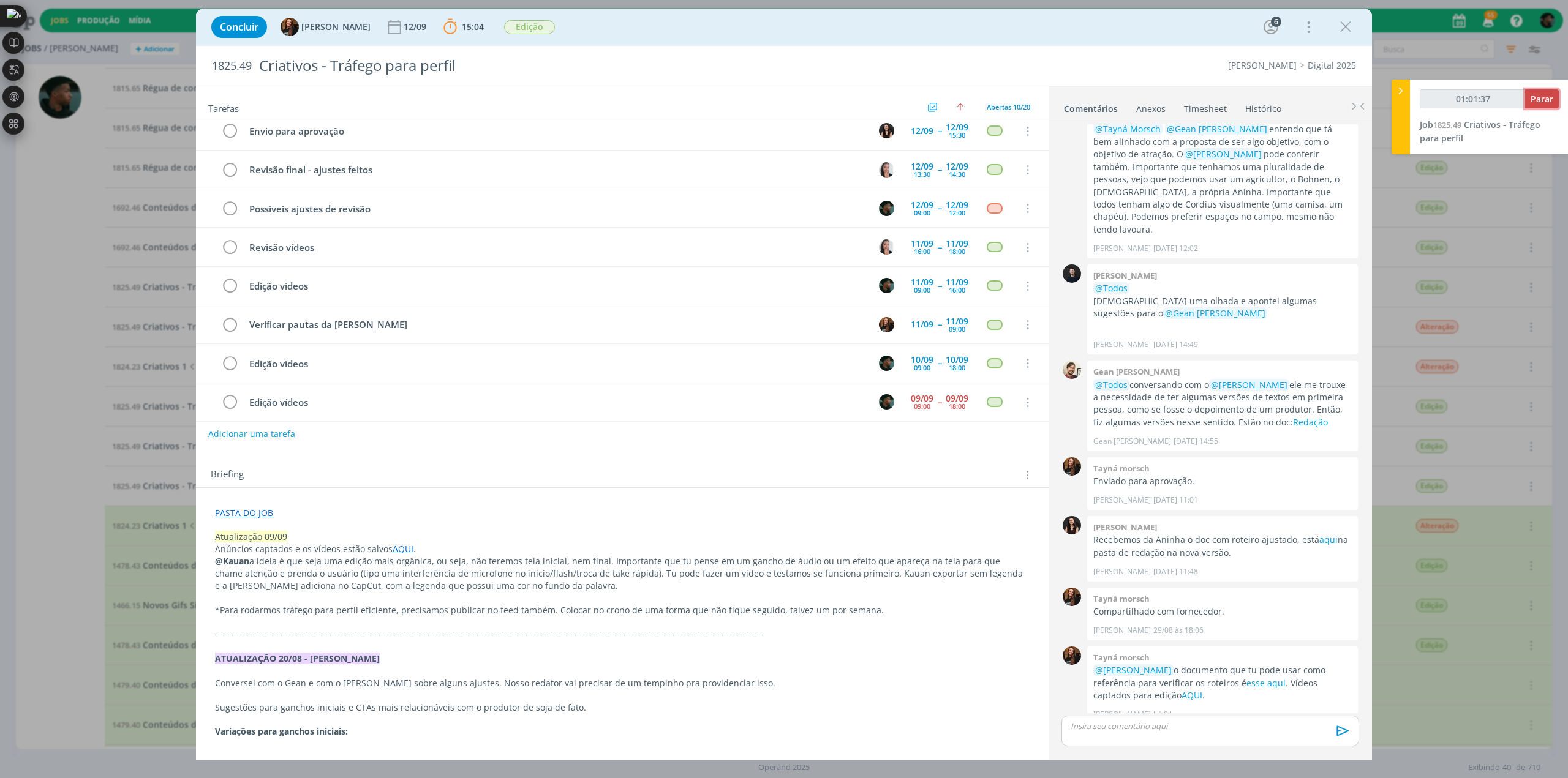
click at [515, 101] on span "Parar" at bounding box center [1541, 98] width 23 height 12
type input "01:02:00"
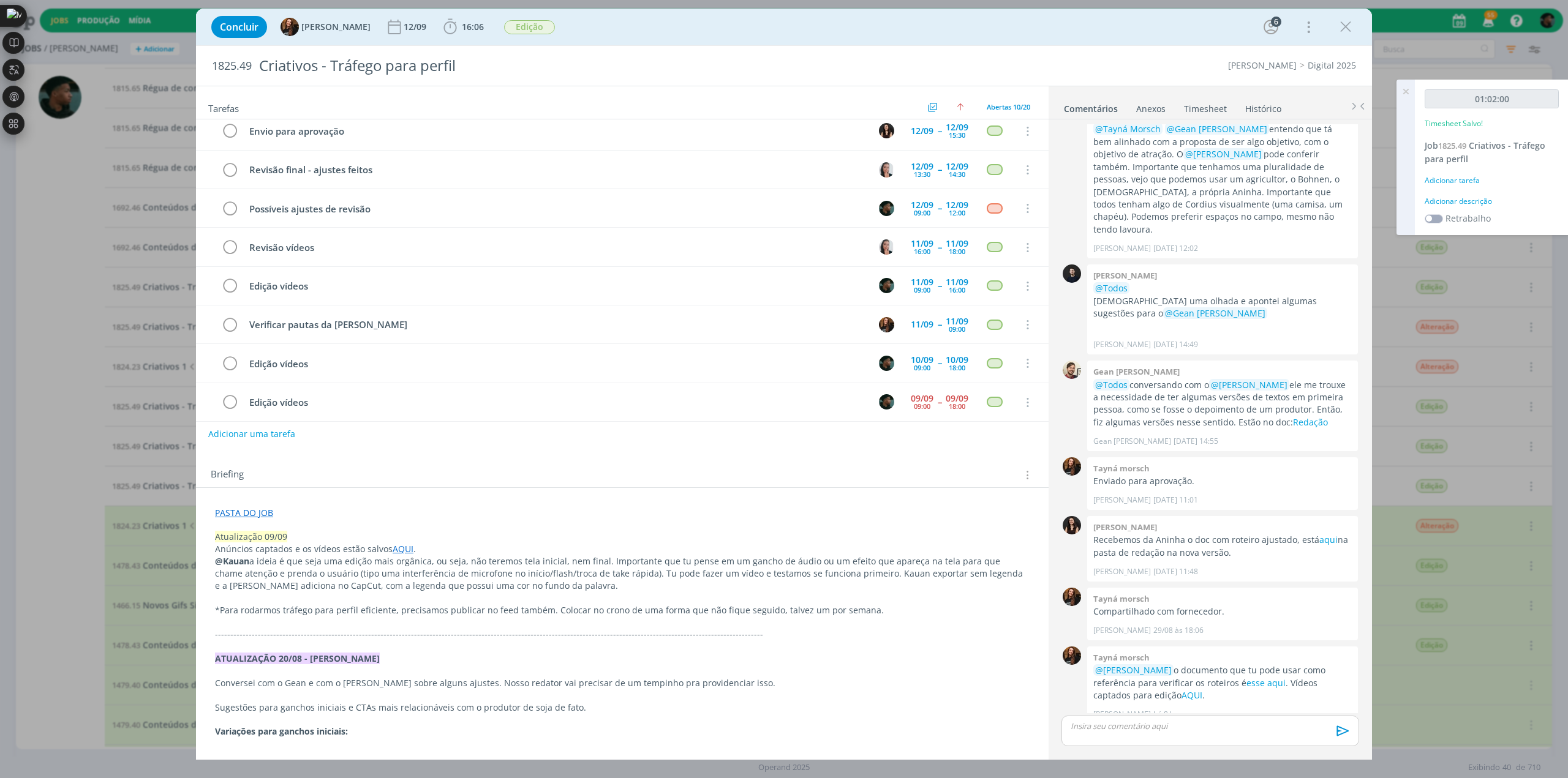
click at [515, 199] on div "Adicionar descrição" at bounding box center [1491, 202] width 134 height 11
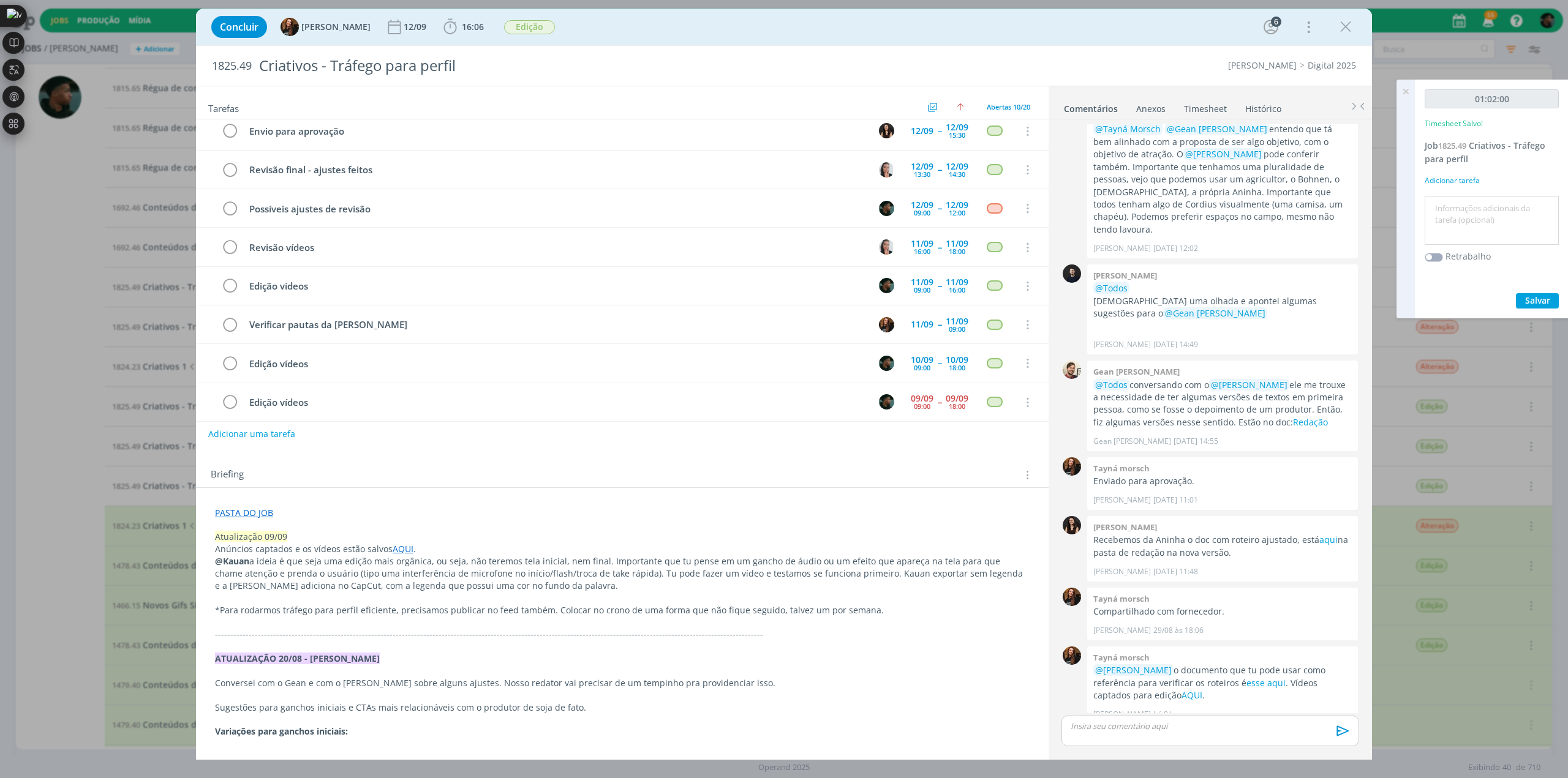
click at [515, 211] on textarea at bounding box center [1491, 221] width 128 height 44
click at [515, 215] on textarea at bounding box center [1491, 221] width 128 height 44
click at [515, 215] on p "dialog" at bounding box center [1209, 726] width 278 height 11
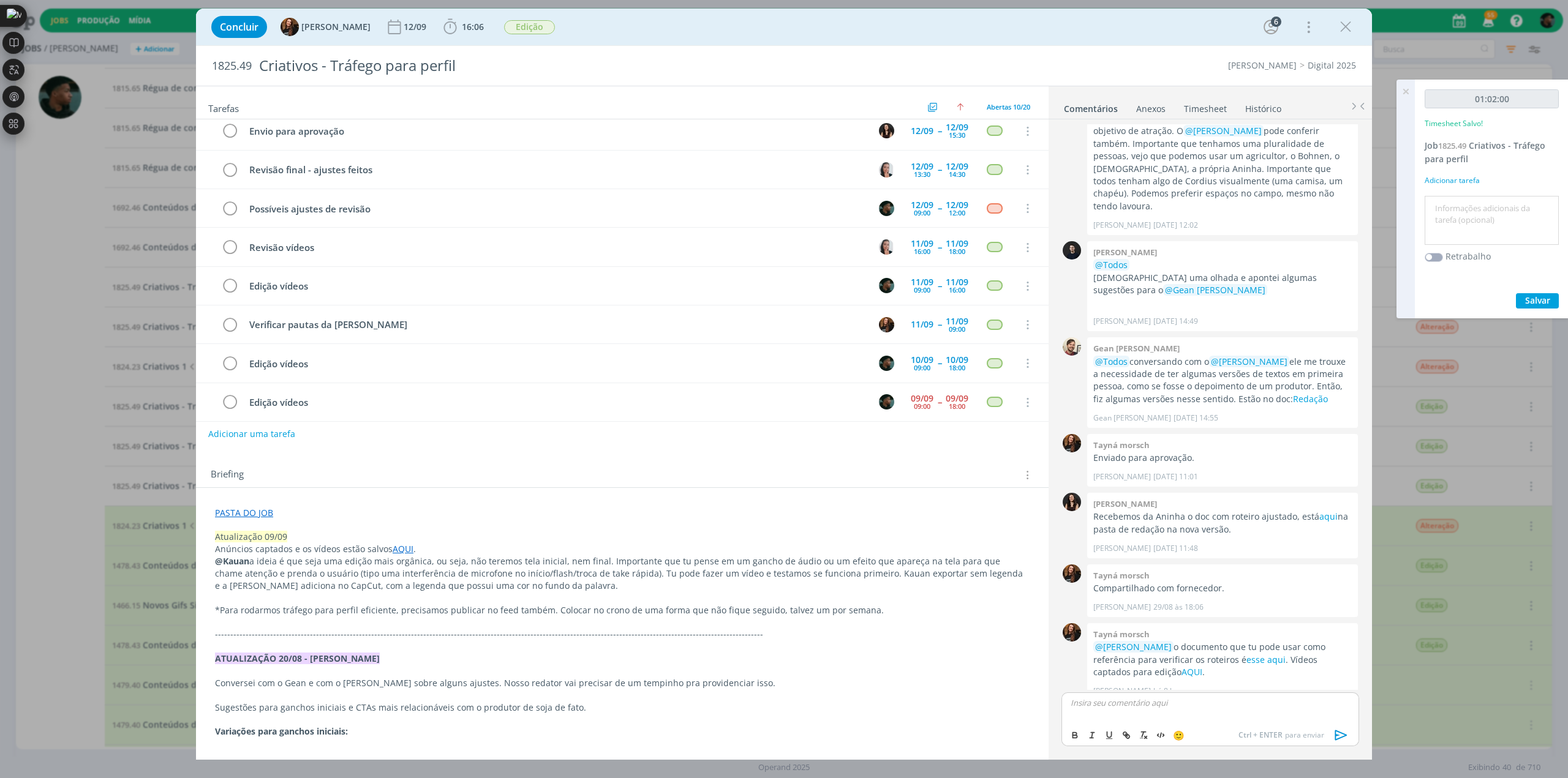
click at [515, 215] on textarea at bounding box center [1491, 221] width 128 height 44
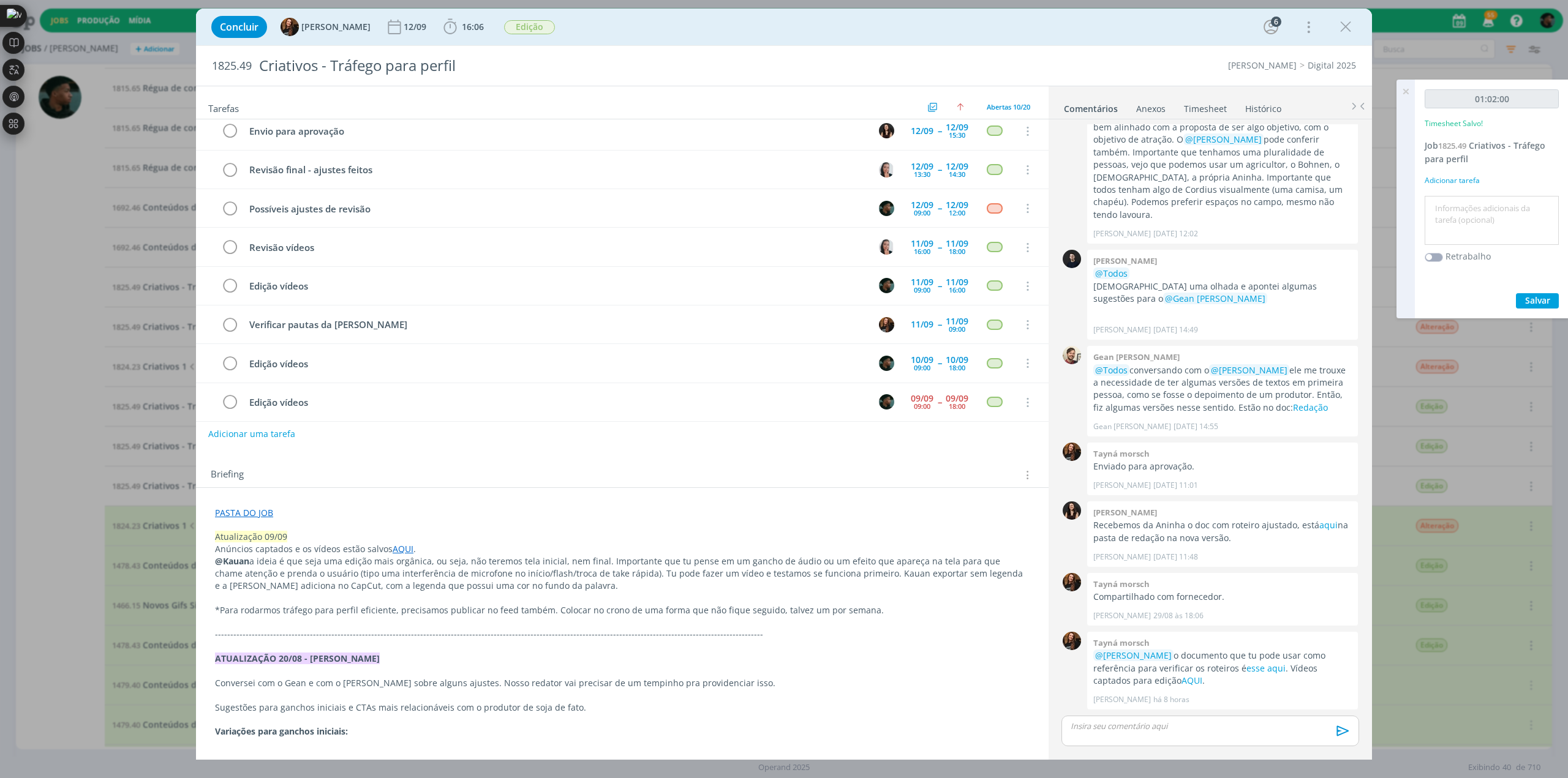
scroll to position [153, 0]
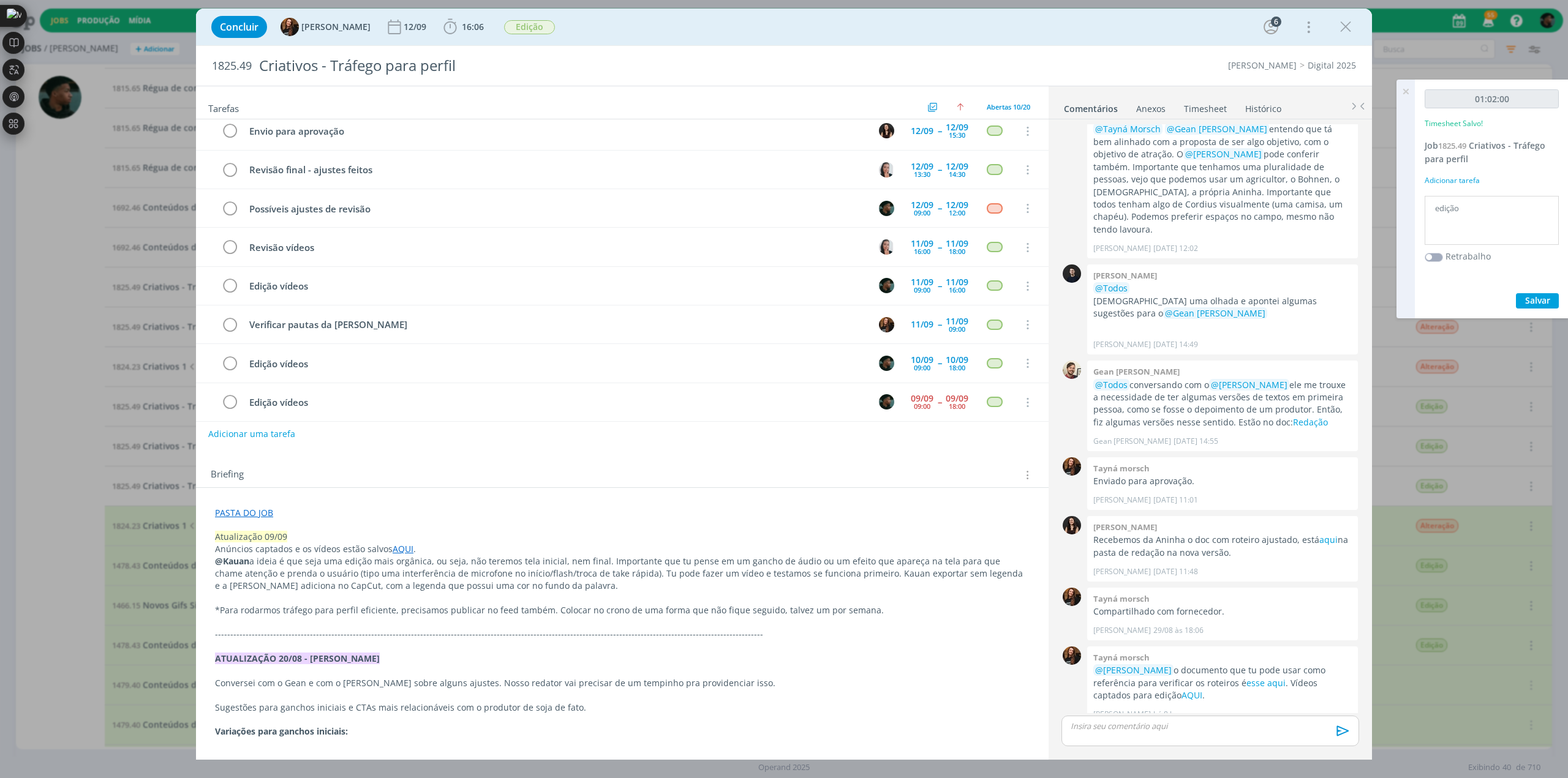
type textarea "edição"
click at [515, 215] on span "Salvar" at bounding box center [1538, 300] width 25 height 12
click at [515, 92] on icon at bounding box center [1405, 91] width 22 height 24
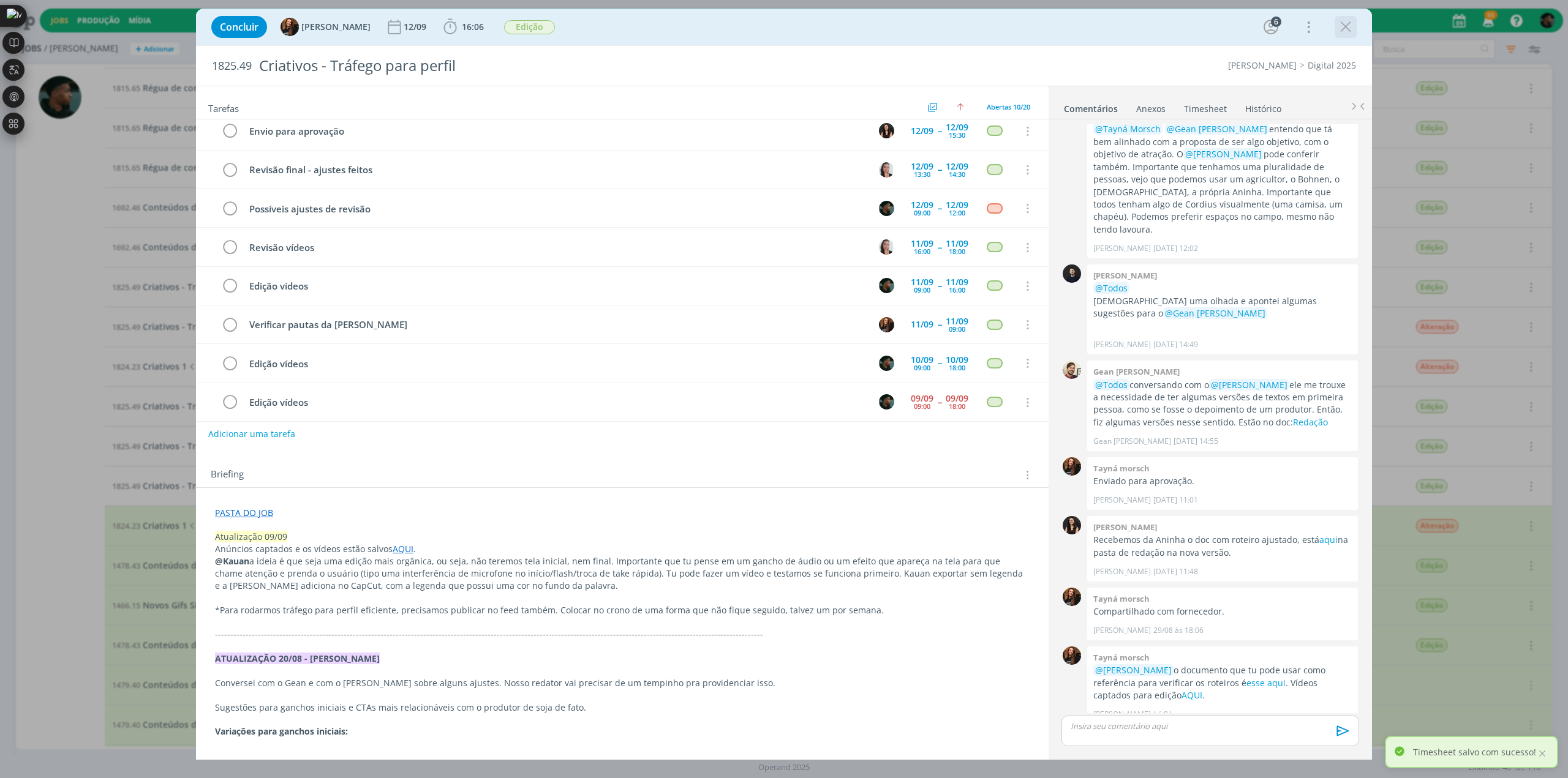
click at [515, 25] on icon "dialog" at bounding box center [1345, 27] width 18 height 18
